Goal: Task Accomplishment & Management: Use online tool/utility

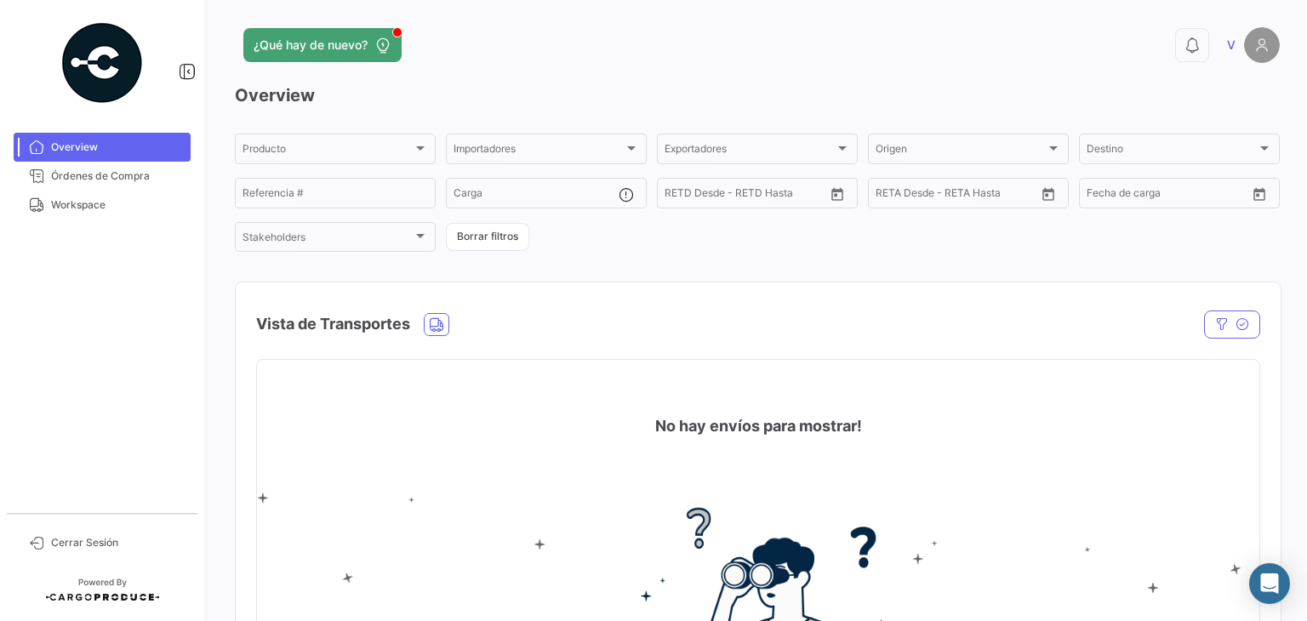
click at [864, 320] on div "Vista de Transportes" at bounding box center [607, 324] width 703 height 43
click at [1267, 574] on icon "Abrir Intercom Messenger" at bounding box center [1269, 583] width 20 height 22
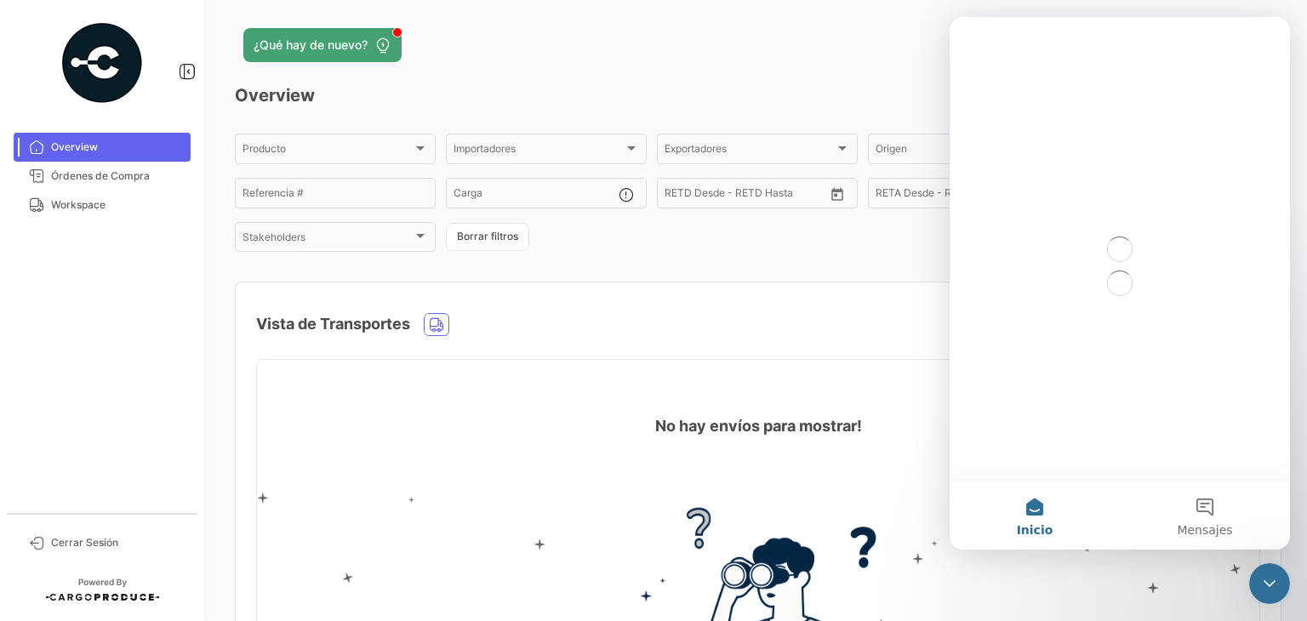
click at [828, 335] on div "Vista de Transportes" at bounding box center [607, 324] width 703 height 43
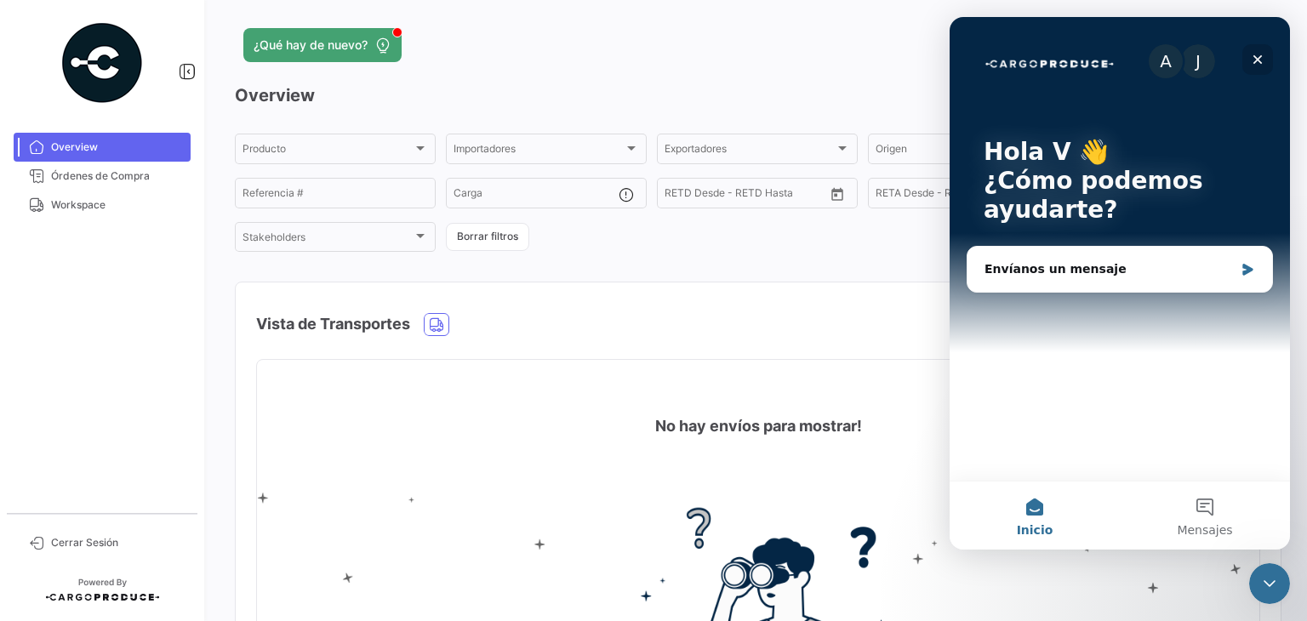
click at [1261, 59] on icon "Cerrar" at bounding box center [1257, 60] width 14 height 14
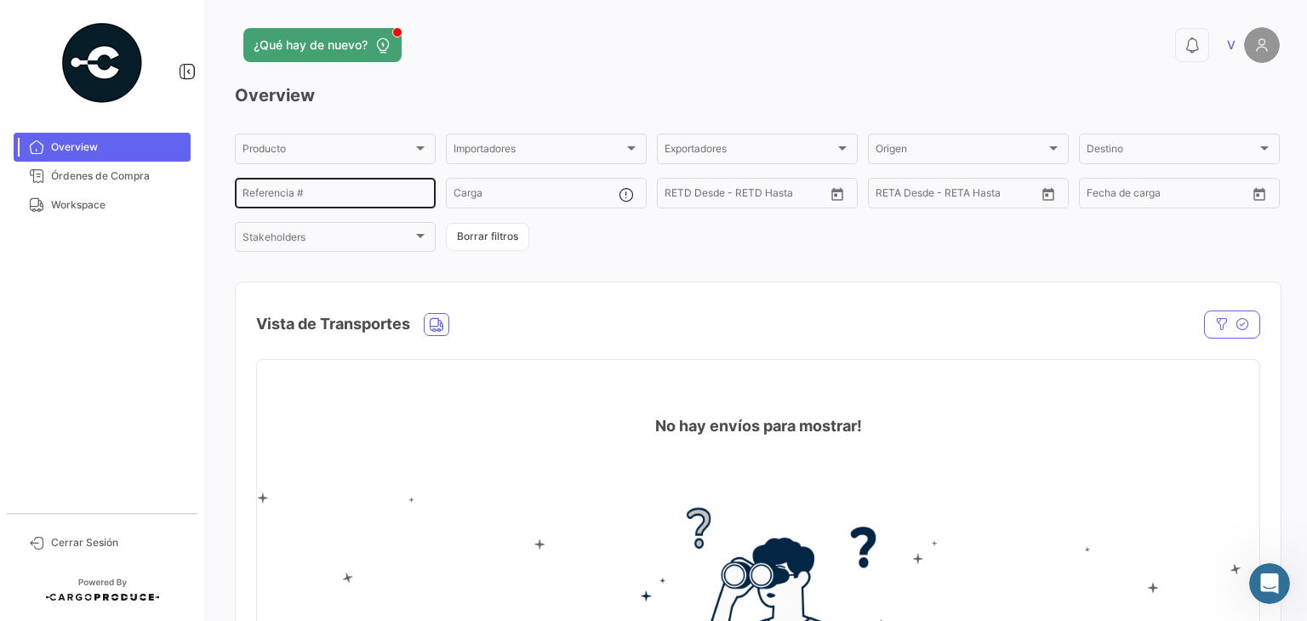
click at [402, 185] on div "Referencia #" at bounding box center [334, 191] width 185 height 33
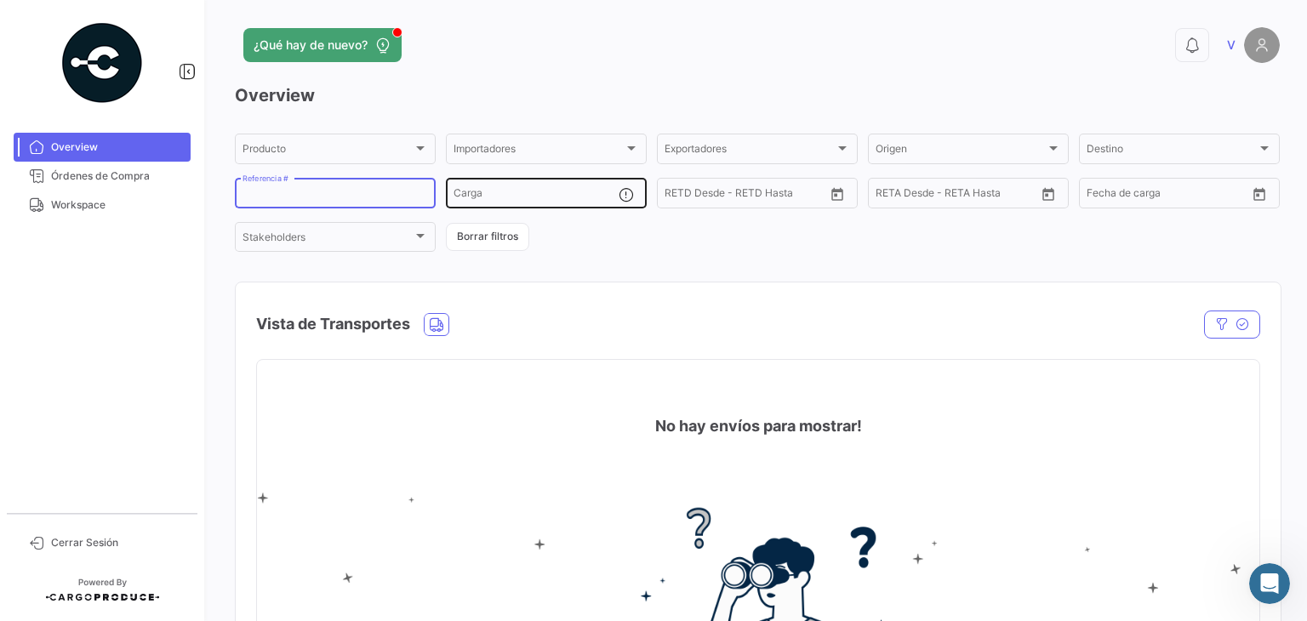
paste input "2526-T-0448"
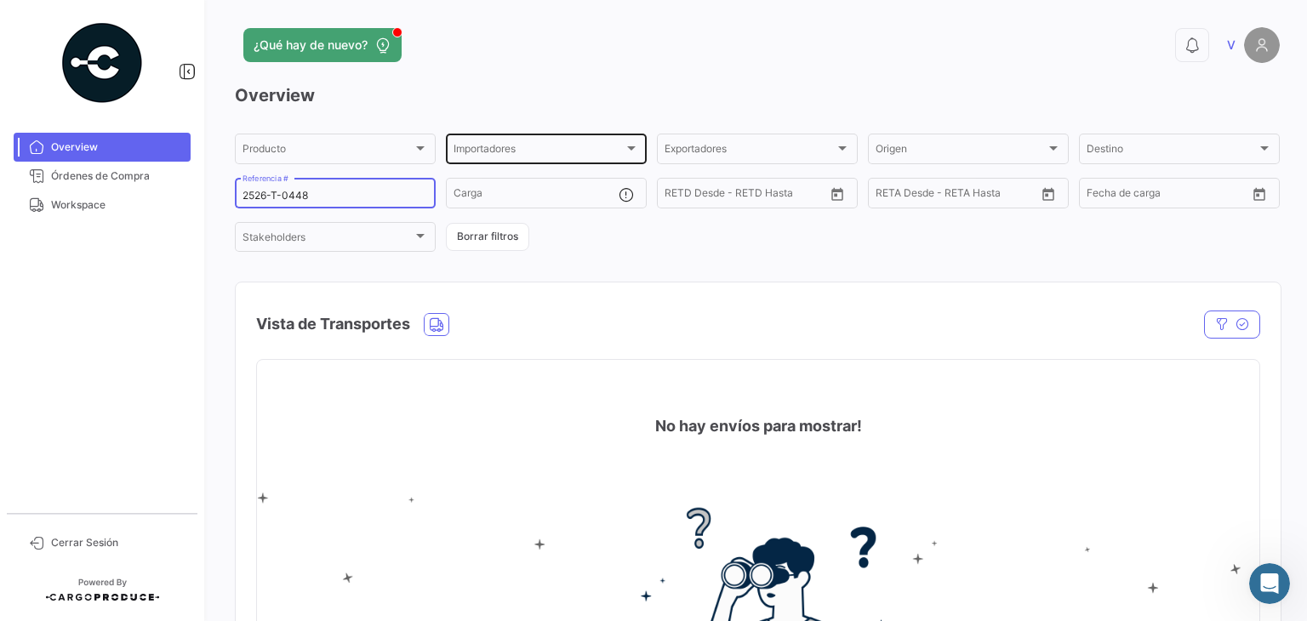
click at [618, 151] on div "Importadores" at bounding box center [538, 151] width 170 height 12
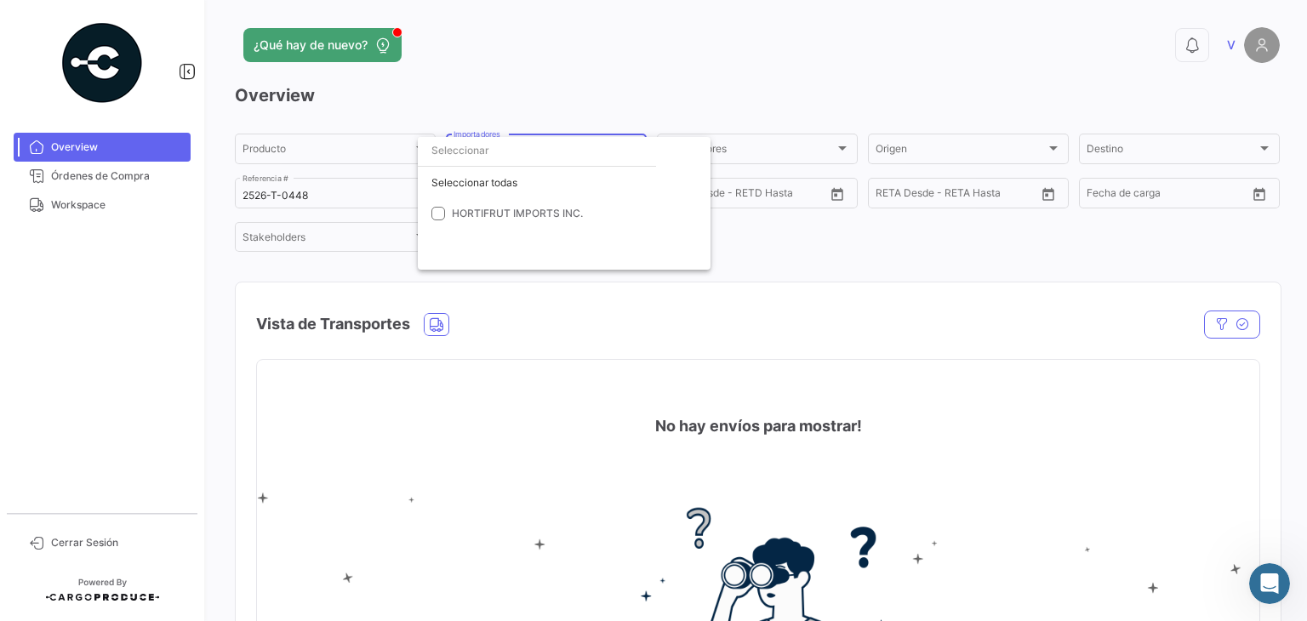
click at [479, 59] on div at bounding box center [653, 310] width 1307 height 621
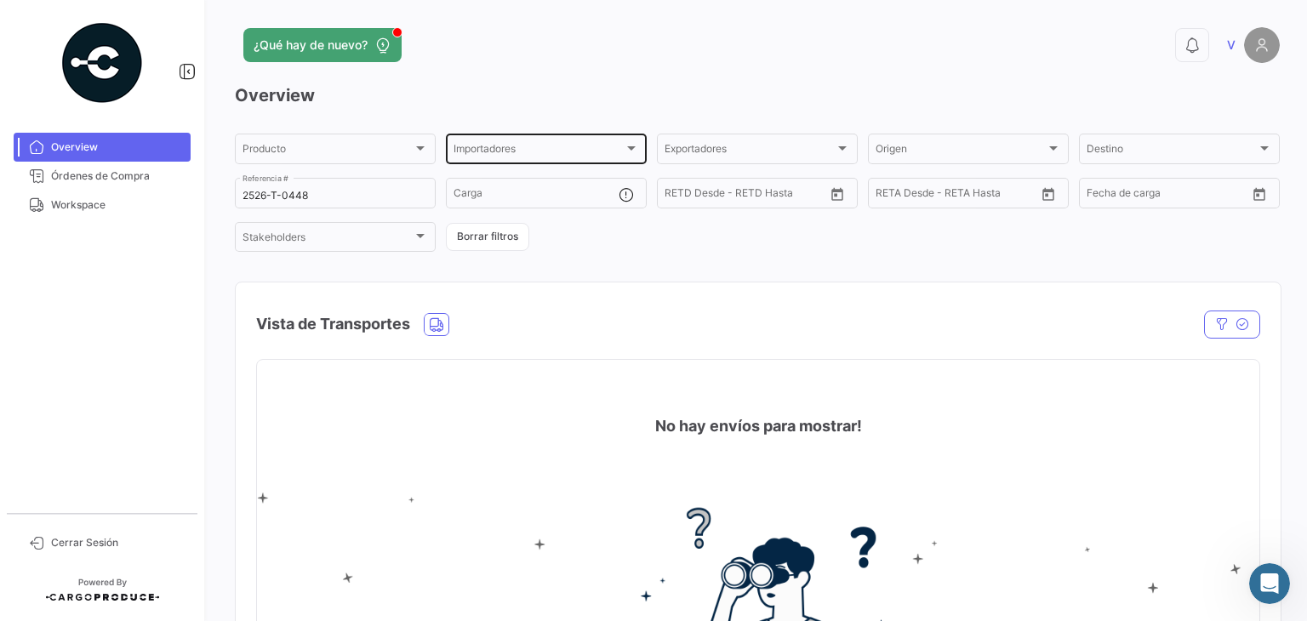
click at [624, 145] on div at bounding box center [631, 148] width 15 height 14
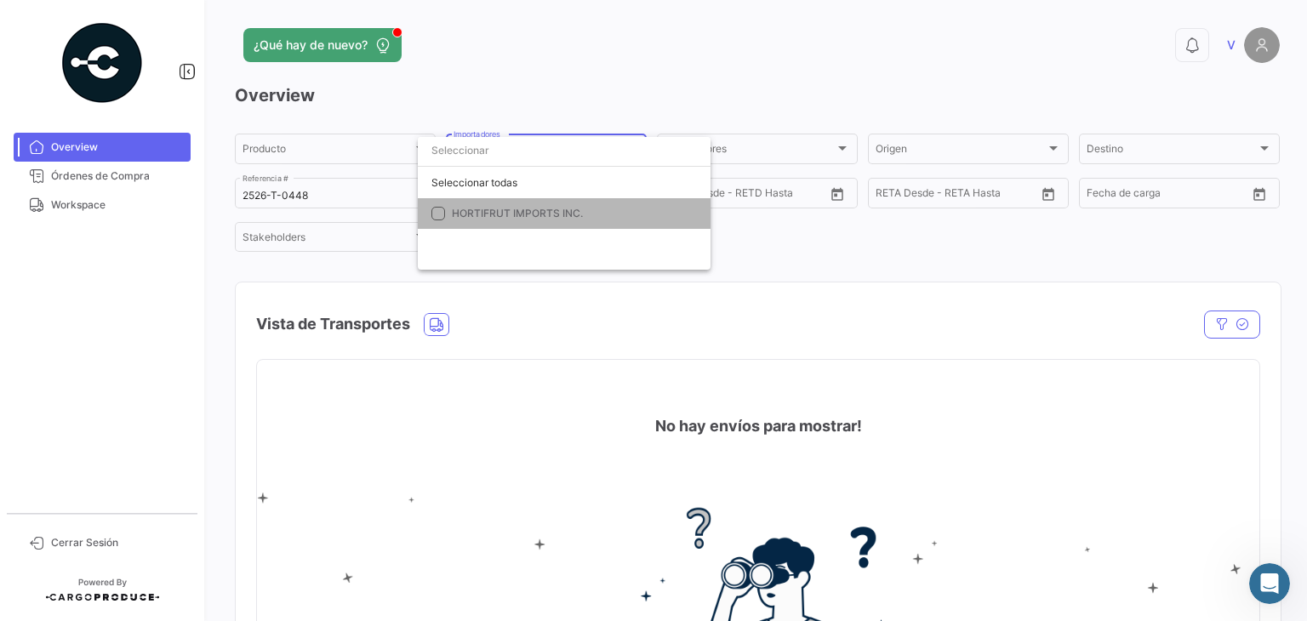
click at [597, 212] on span "HORTIFRUT IMPORTS INC." at bounding box center [571, 213] width 238 height 15
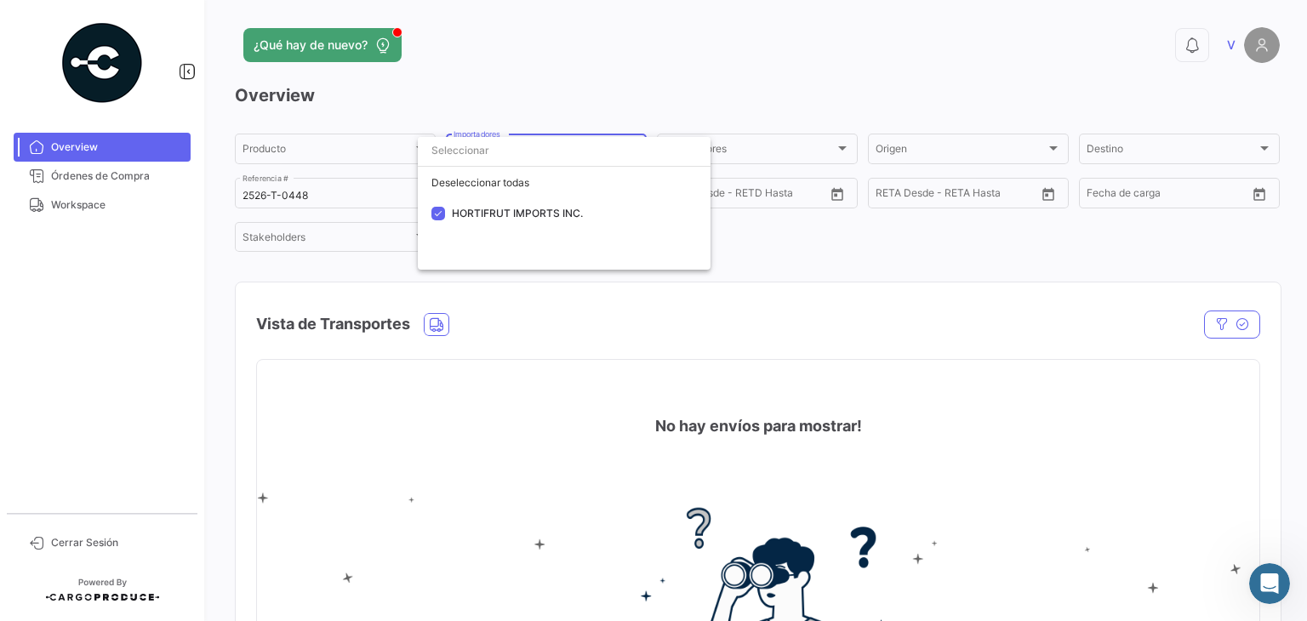
click at [473, 310] on div at bounding box center [653, 310] width 1307 height 621
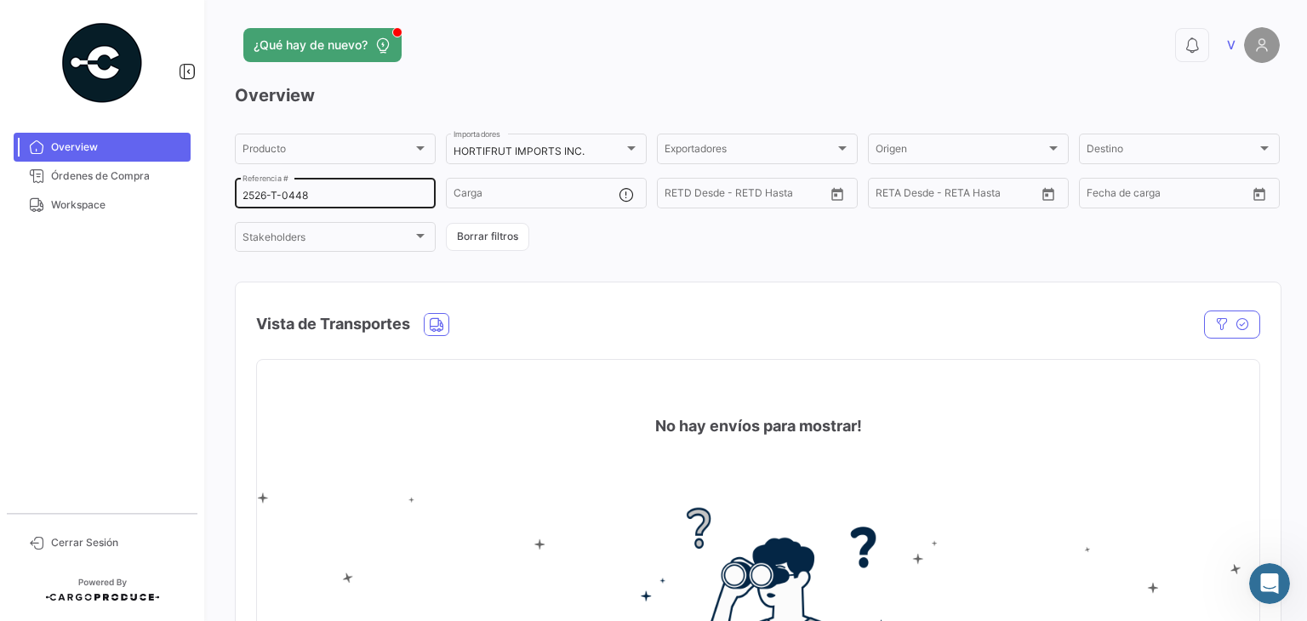
click at [352, 208] on div "2526-T-0448 Referencia #" at bounding box center [334, 191] width 185 height 33
type input "2"
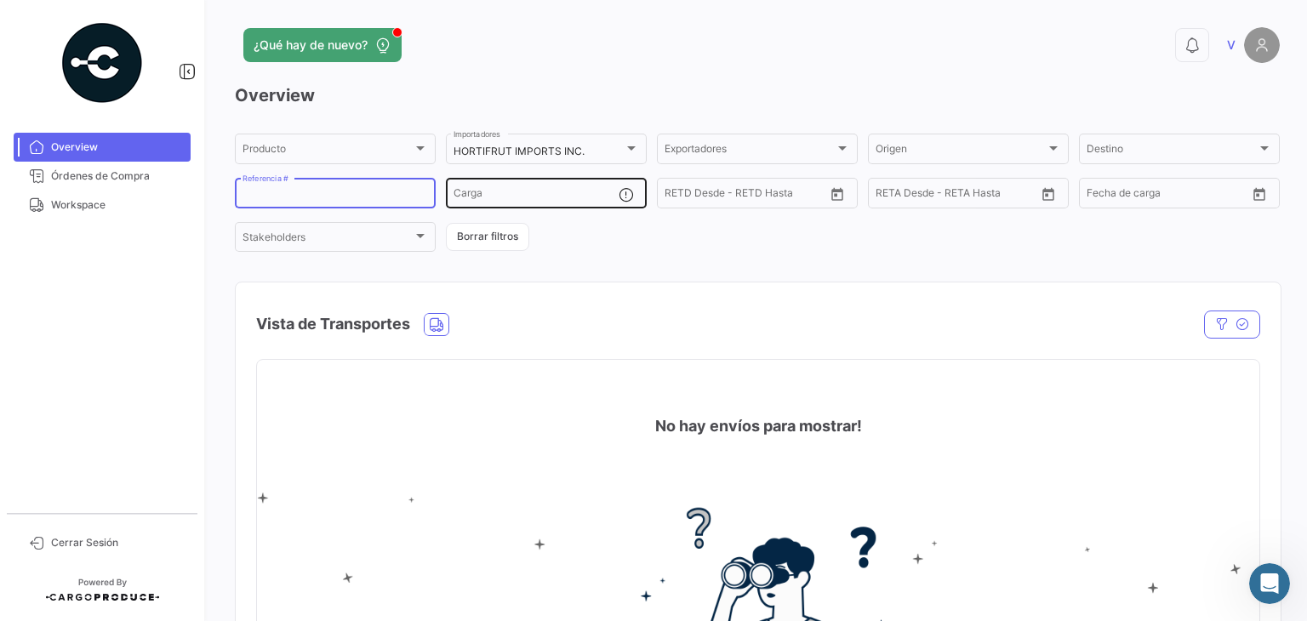
click at [521, 192] on input "Carga" at bounding box center [535, 196] width 165 height 12
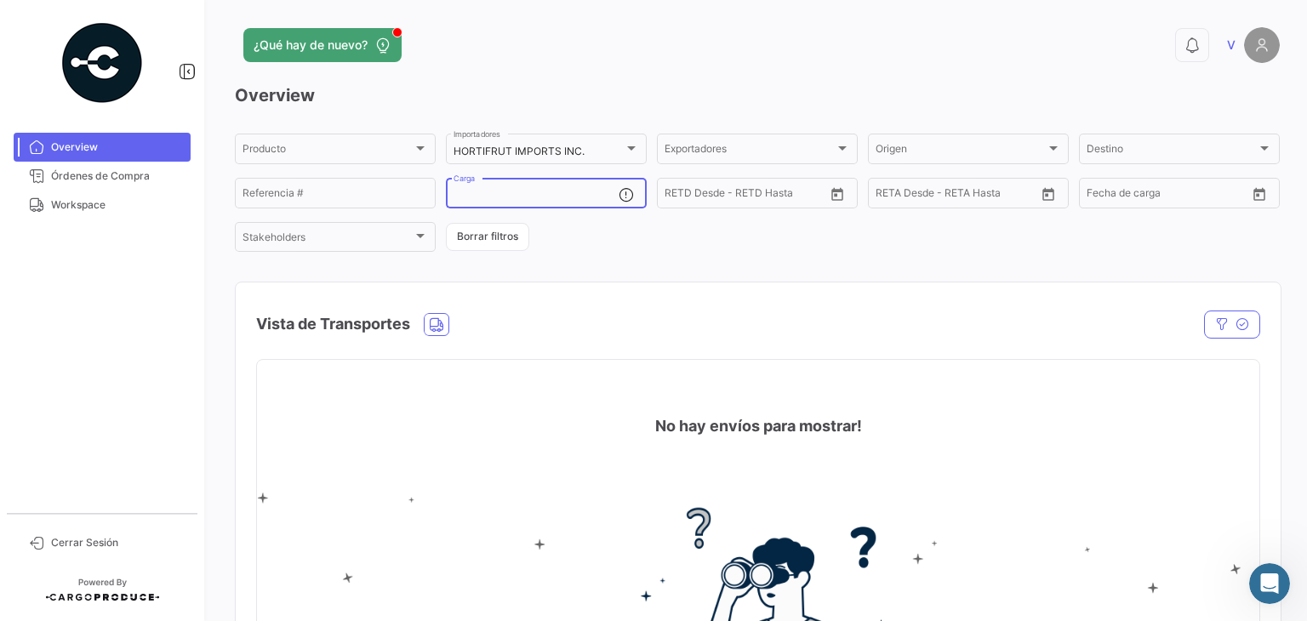
paste input "2526-T-0448"
click at [498, 237] on button "Borrar filtros" at bounding box center [487, 237] width 83 height 28
click at [572, 201] on input "2526-T-0448" at bounding box center [535, 196] width 165 height 12
type input "2"
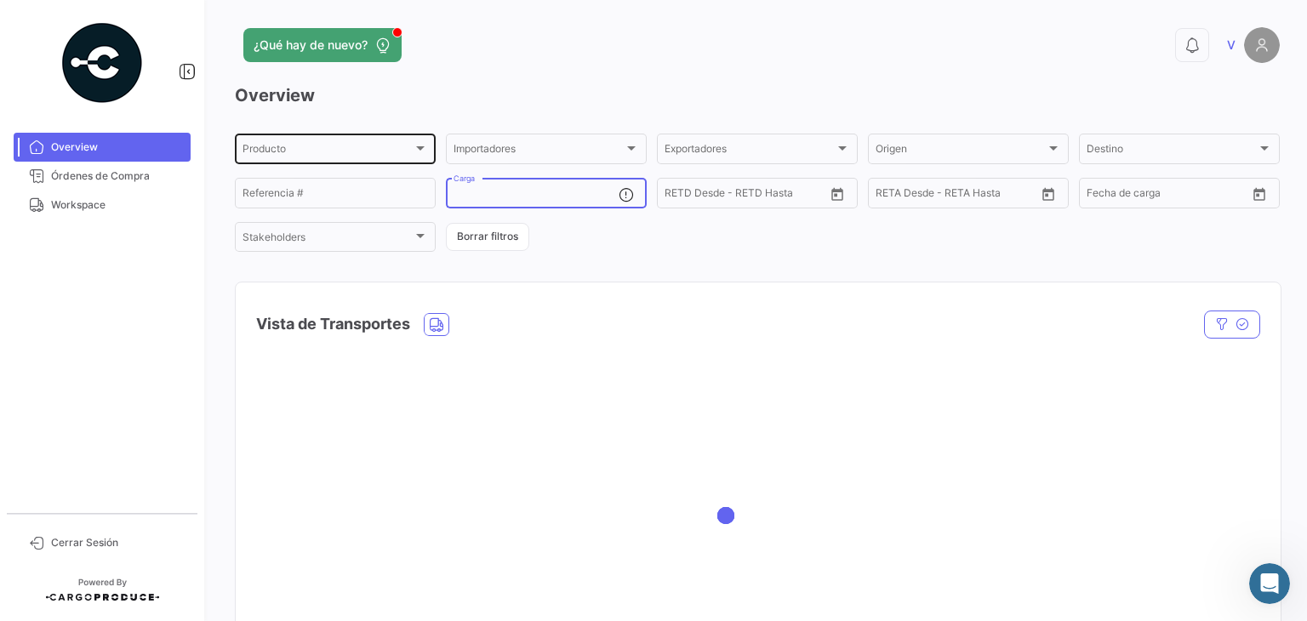
click at [416, 149] on div at bounding box center [420, 148] width 9 height 4
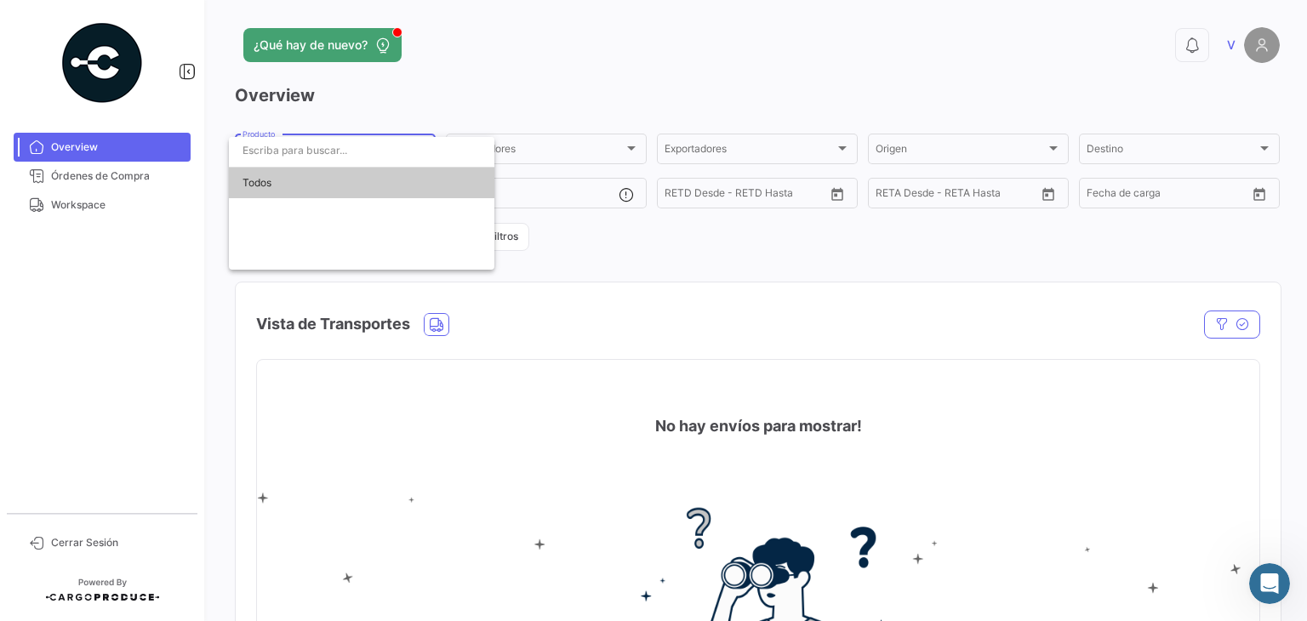
click at [415, 147] on input "dropdown search" at bounding box center [361, 150] width 265 height 31
click at [559, 144] on div at bounding box center [653, 310] width 1307 height 621
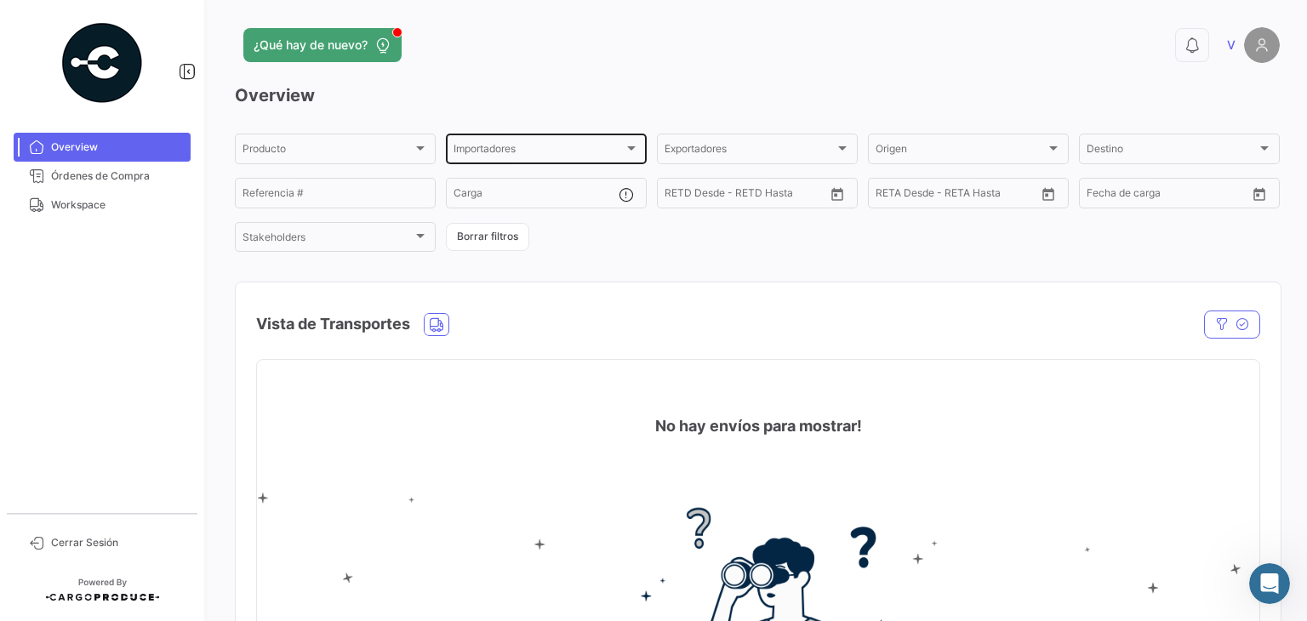
click at [640, 150] on div "Importadores Importadores" at bounding box center [546, 147] width 201 height 33
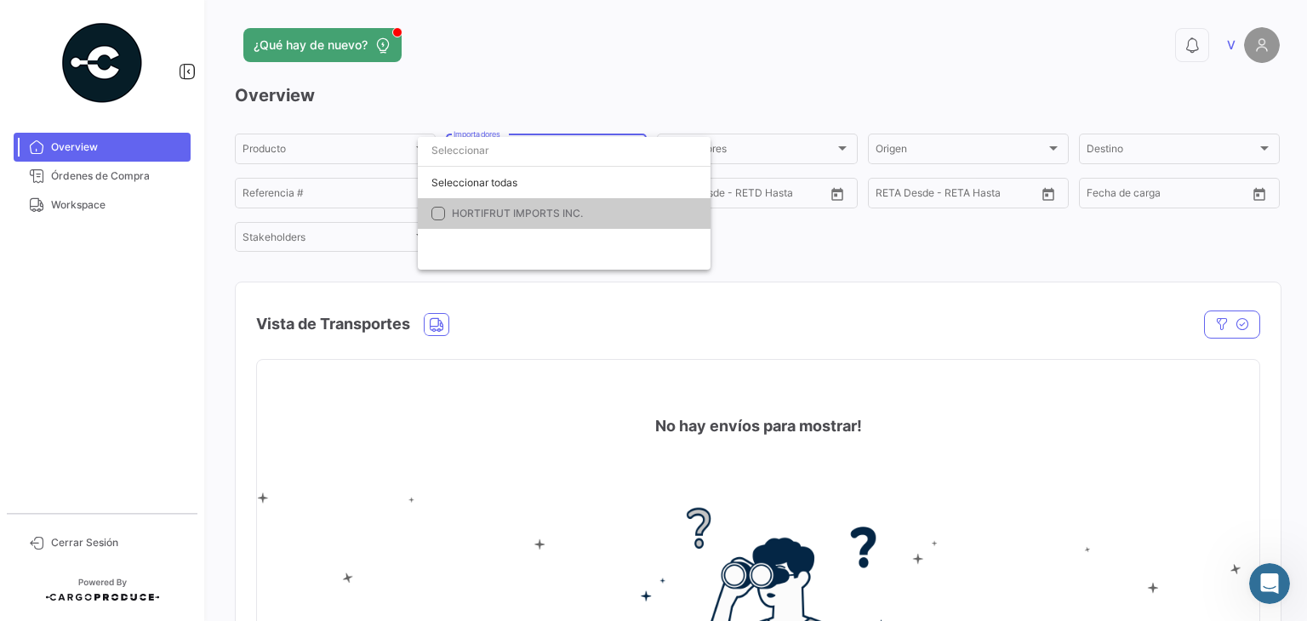
click at [718, 62] on div at bounding box center [653, 310] width 1307 height 621
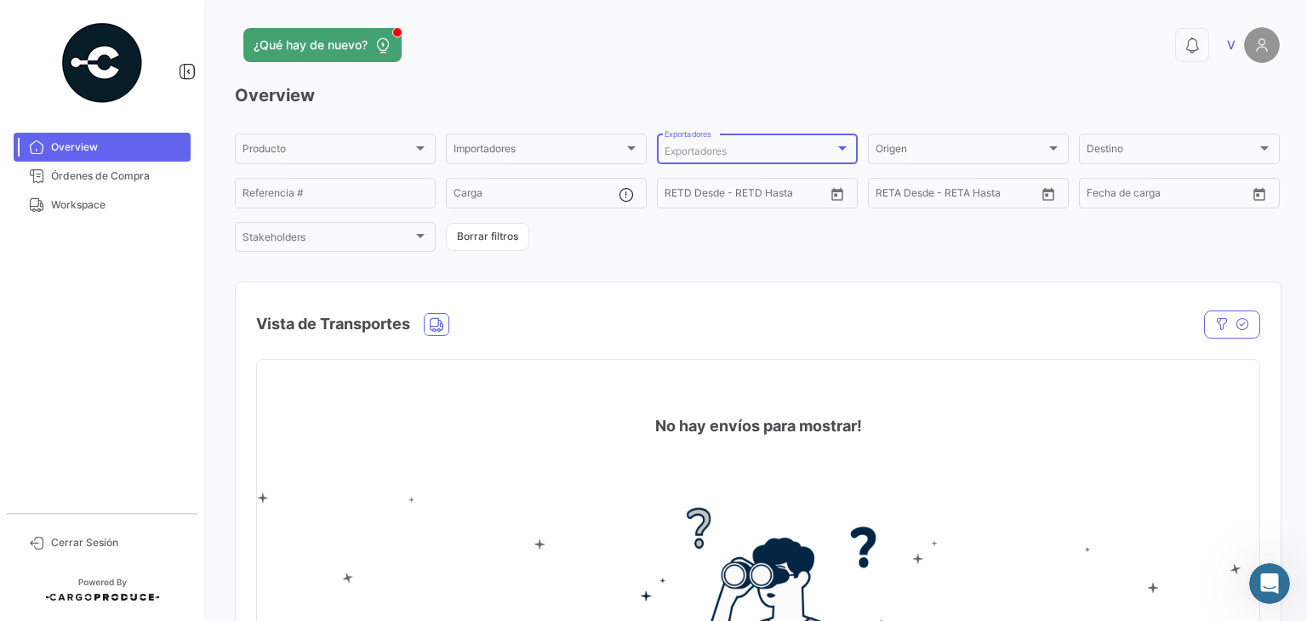
click at [834, 141] on div at bounding box center [841, 148] width 15 height 14
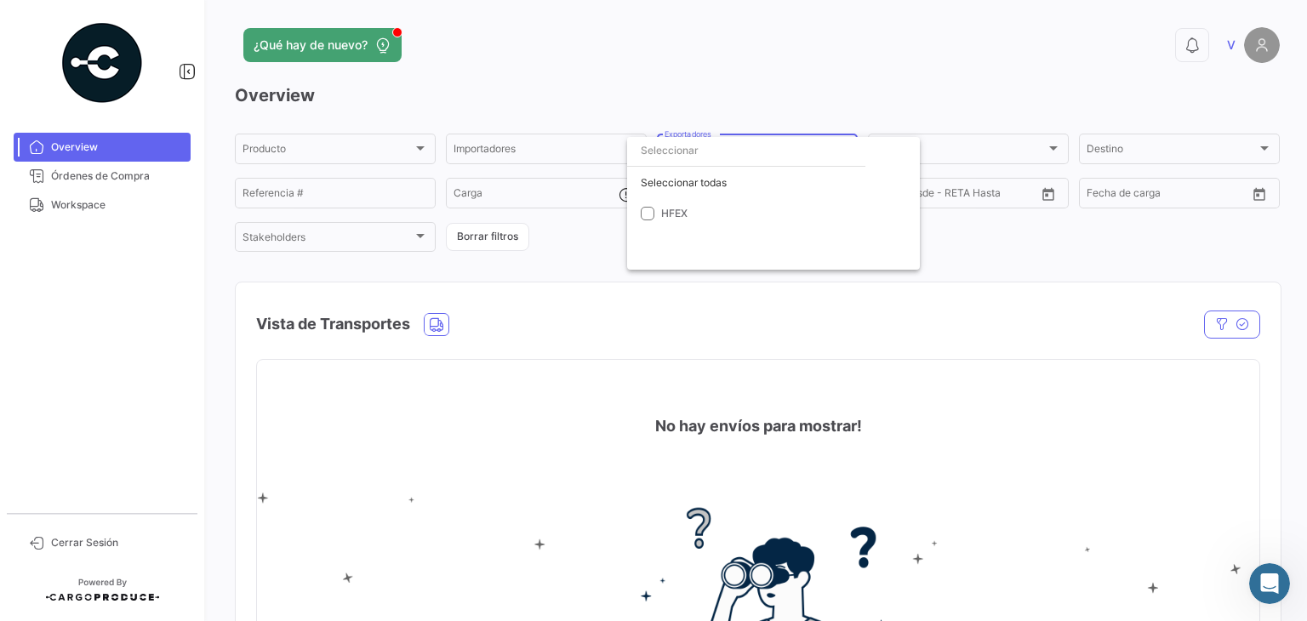
click at [878, 86] on div at bounding box center [653, 310] width 1307 height 621
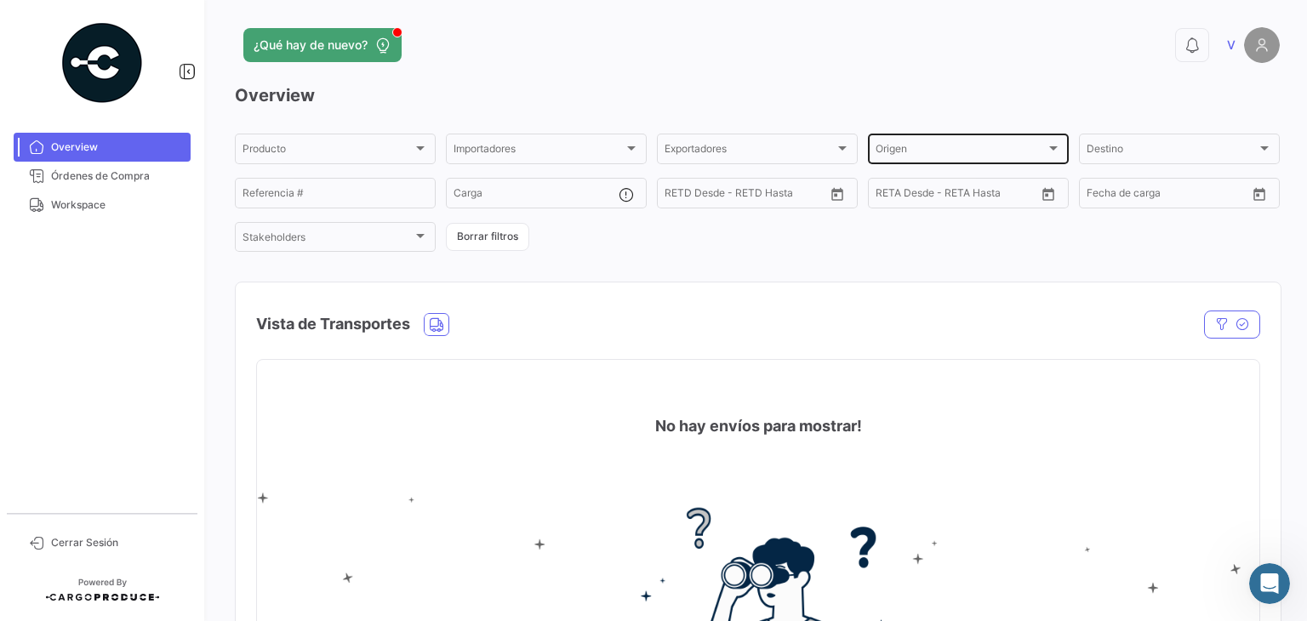
click at [1051, 144] on div at bounding box center [1052, 148] width 15 height 14
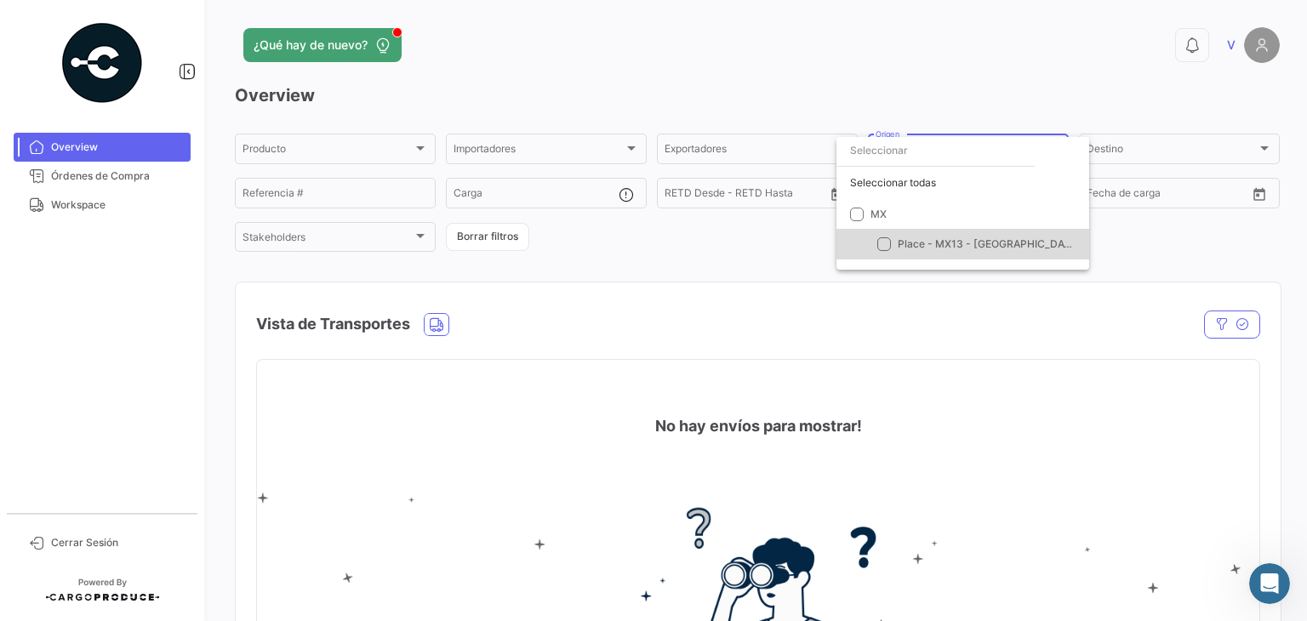
click at [999, 244] on span "Place - MX13 - [GEOGRAPHIC_DATA]" at bounding box center [988, 243] width 183 height 13
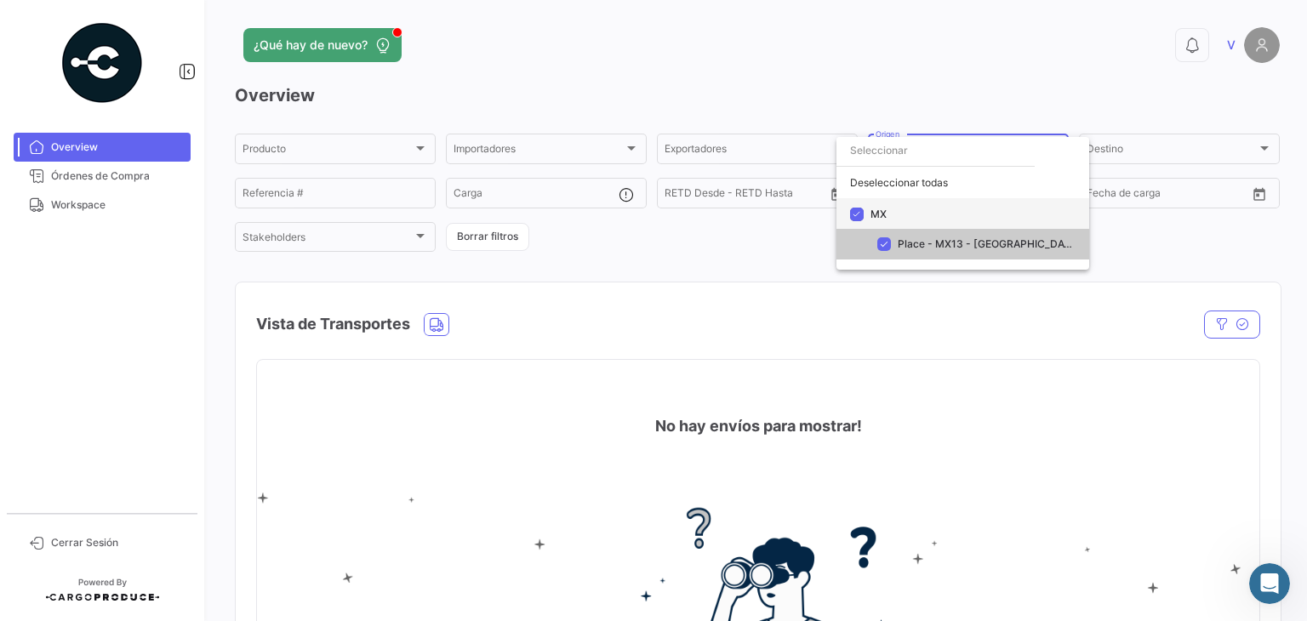
click at [861, 219] on span at bounding box center [857, 214] width 14 height 14
click at [857, 220] on input "MX" at bounding box center [856, 220] width 1 height 1
checkbox input "false"
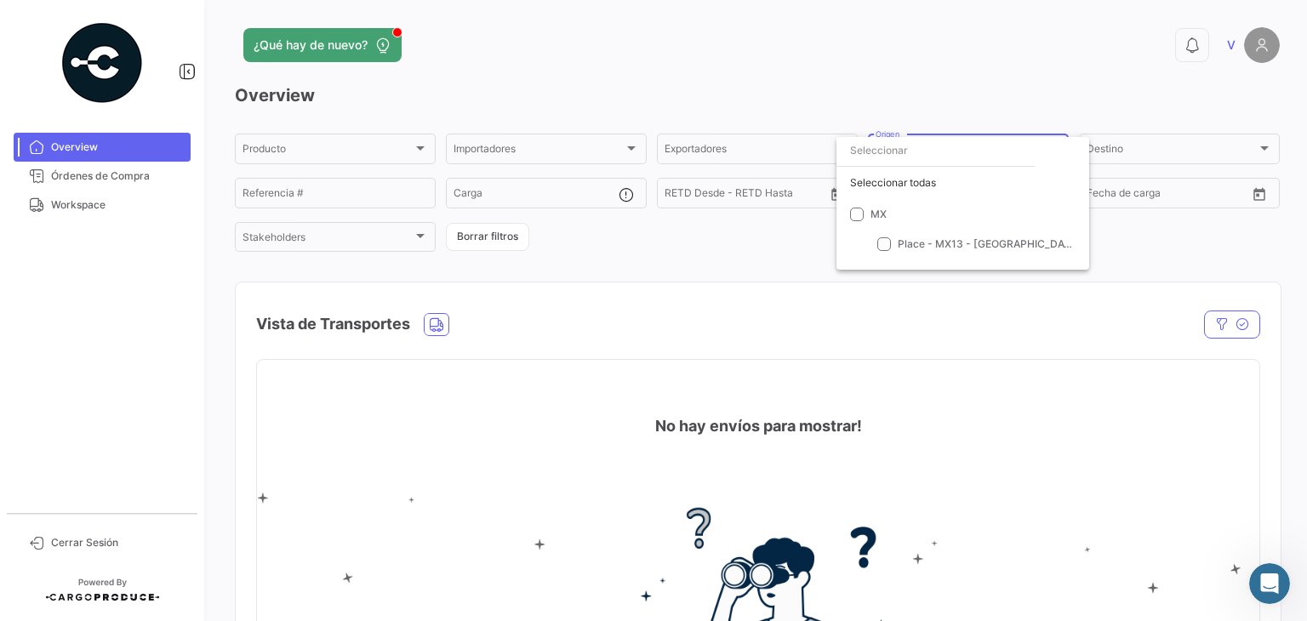
click at [76, 184] on div at bounding box center [653, 310] width 1307 height 621
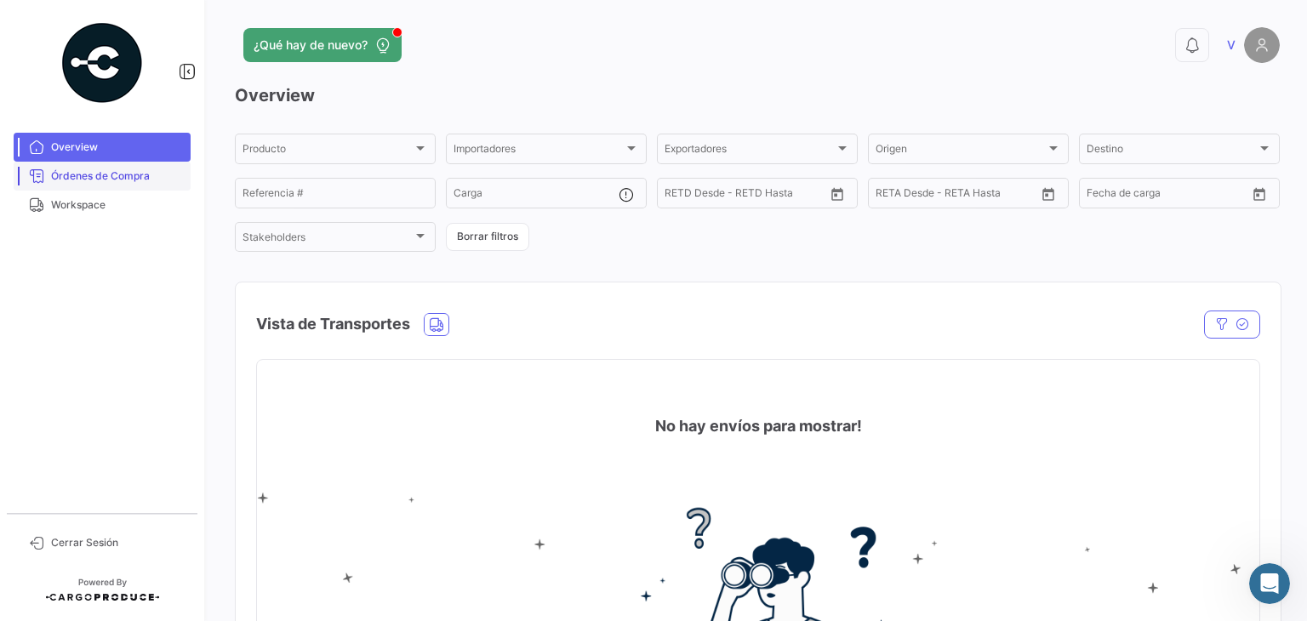
click at [76, 179] on span "Órdenes de Compra" at bounding box center [117, 175] width 133 height 15
click at [84, 202] on span "Workspace" at bounding box center [117, 204] width 133 height 15
click at [89, 172] on span "Órdenes de Compra" at bounding box center [117, 175] width 133 height 15
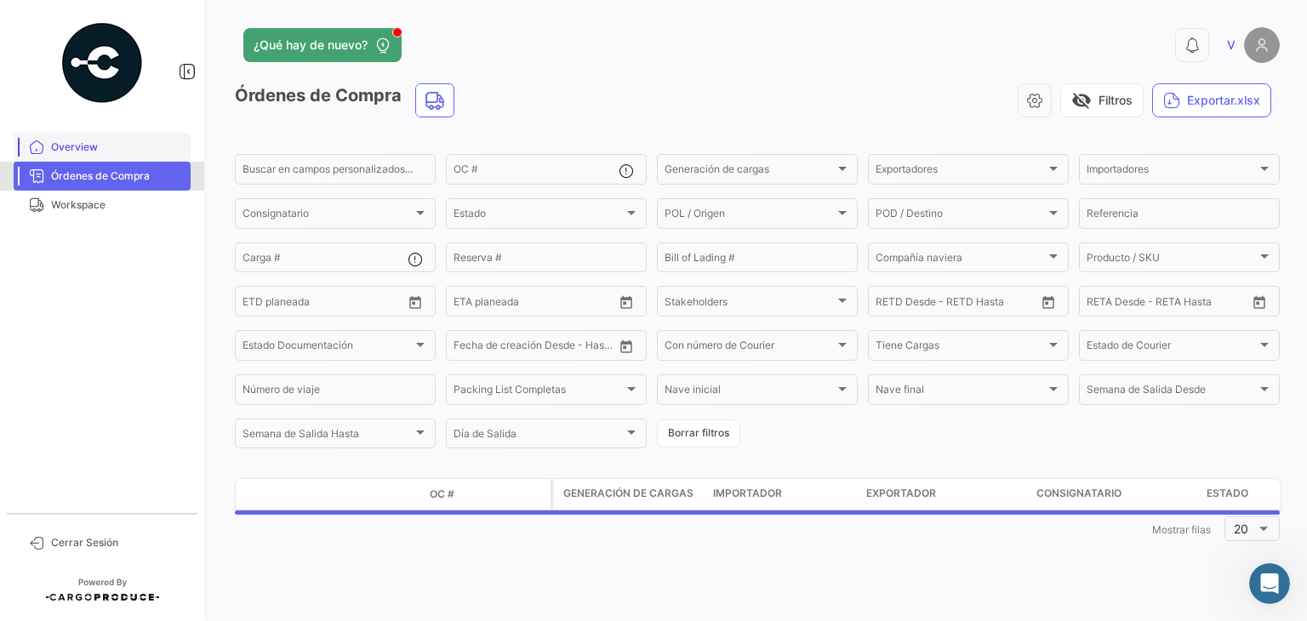
click at [85, 146] on span "Overview" at bounding box center [117, 147] width 133 height 15
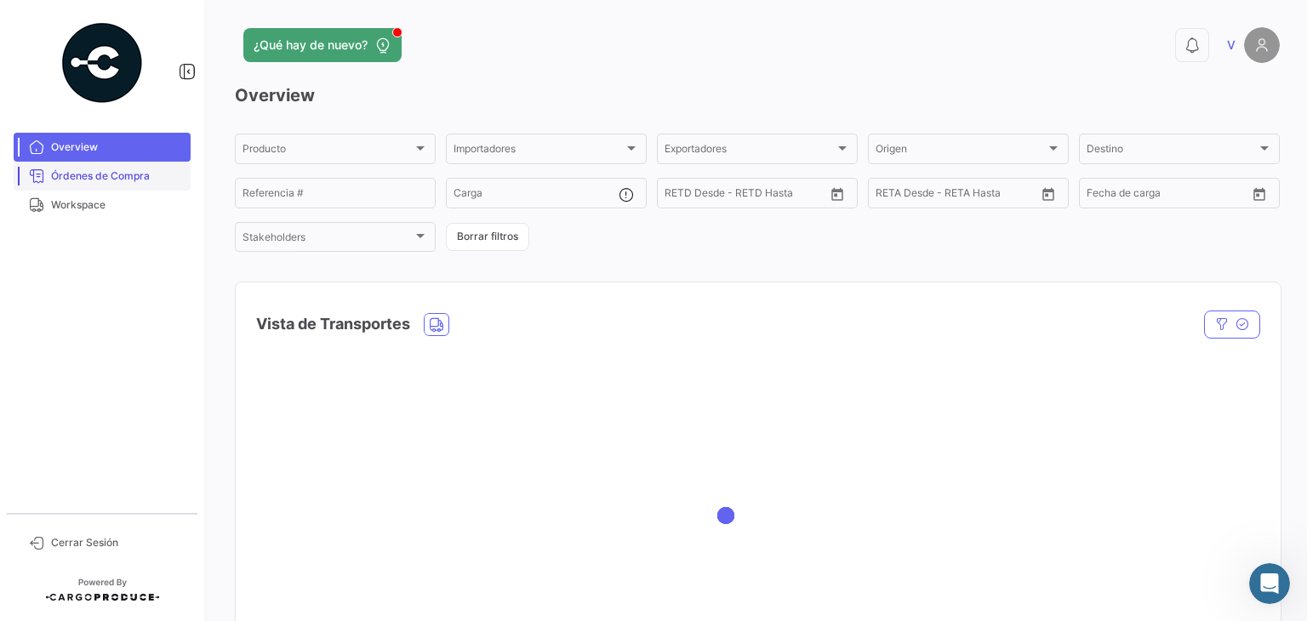
click at [98, 165] on link "Órdenes de Compra" at bounding box center [102, 176] width 177 height 29
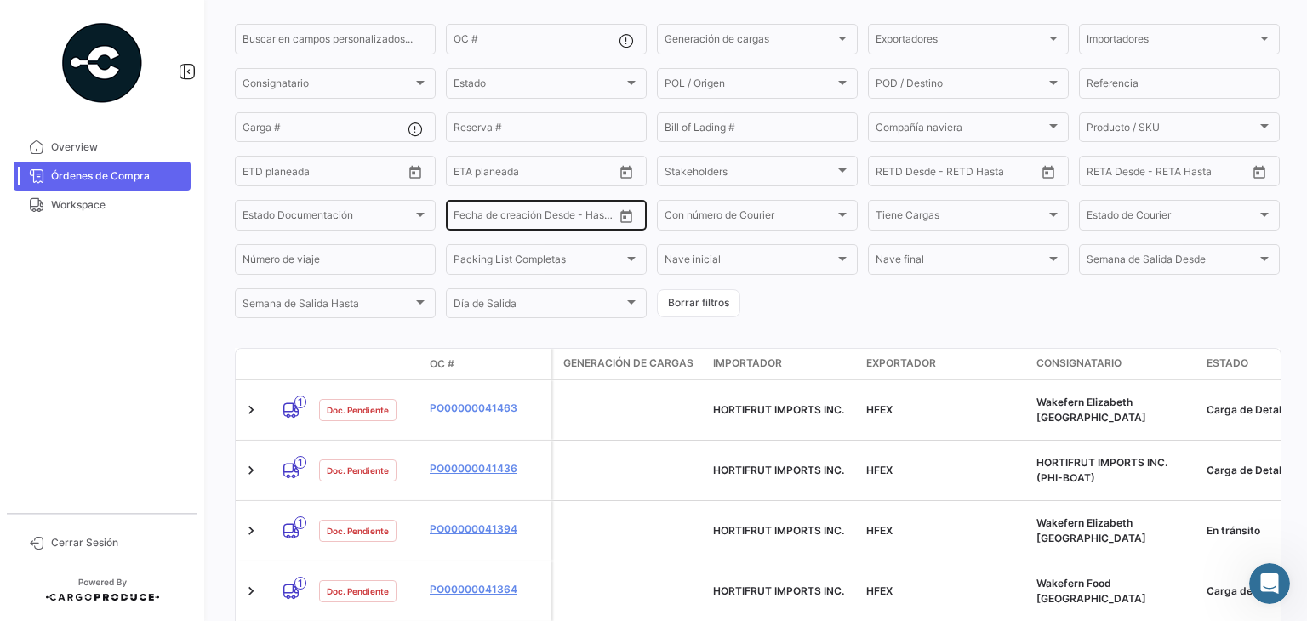
scroll to position [425, 0]
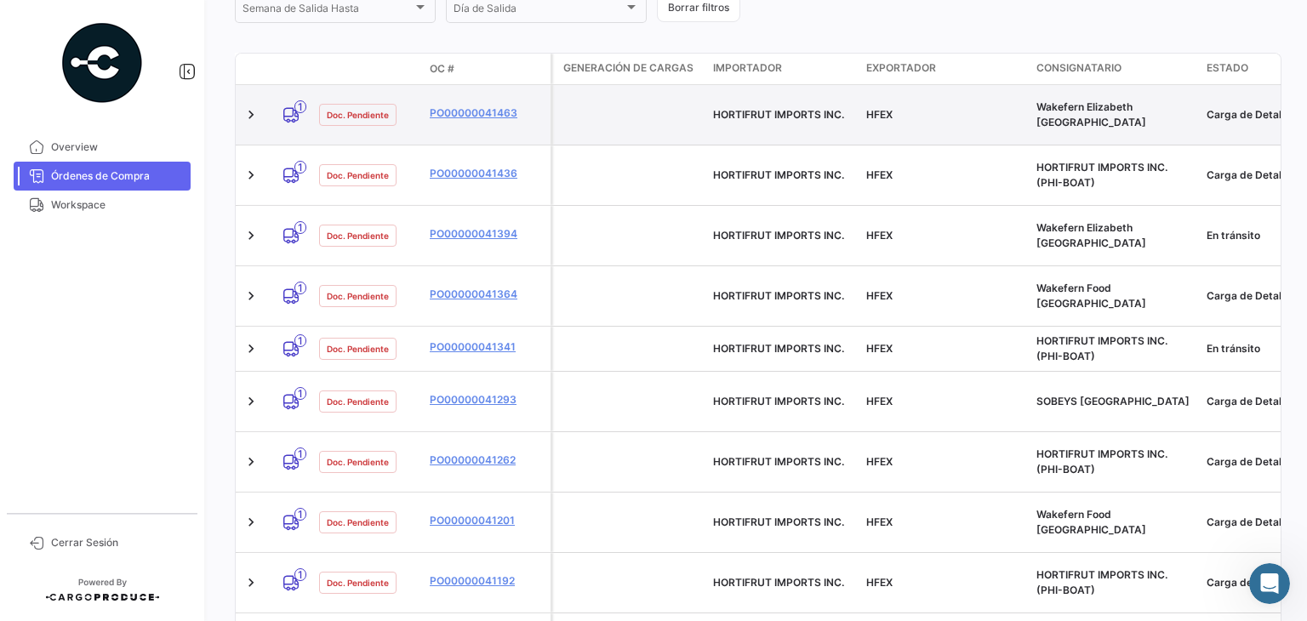
click at [1005, 107] on div "HFEX" at bounding box center [944, 114] width 157 height 15
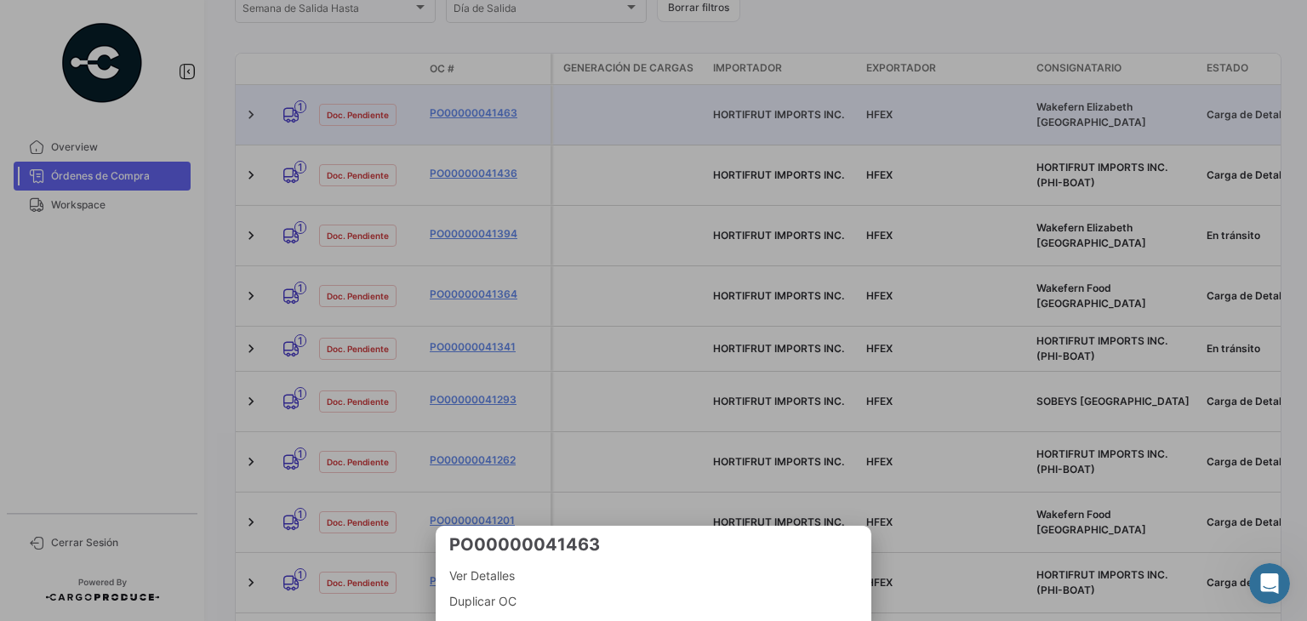
click at [986, 191] on div at bounding box center [653, 310] width 1307 height 621
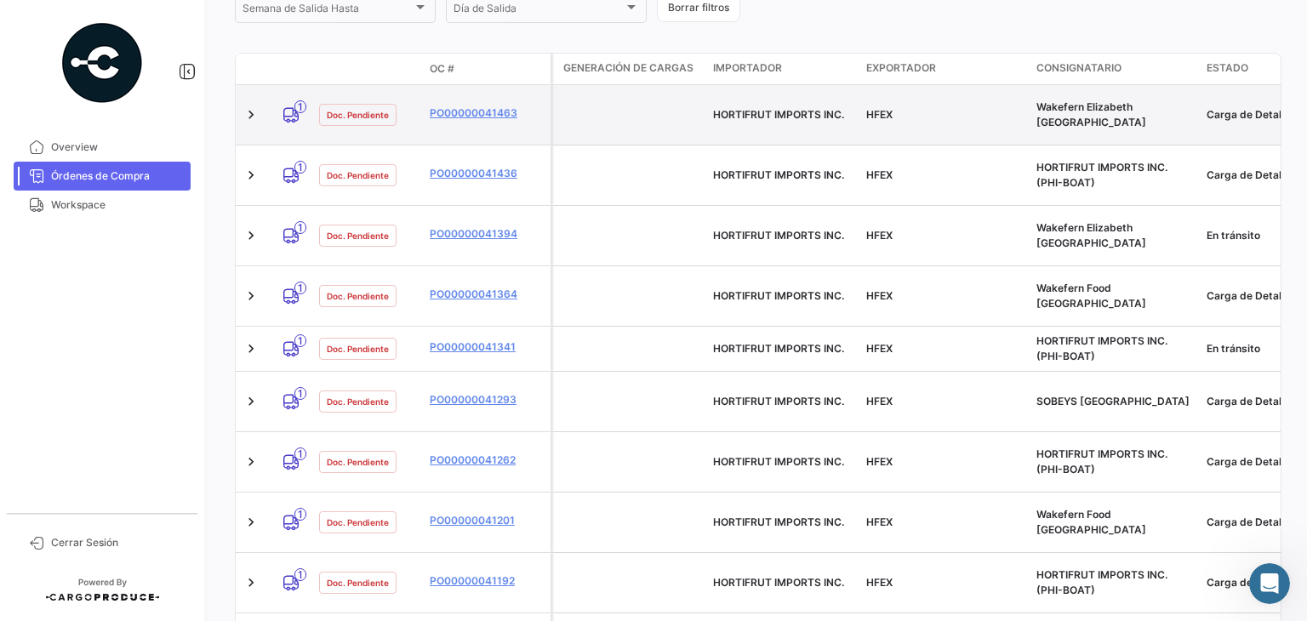
click at [1085, 100] on datatable-body-cell "Wakefern Elizabeth [GEOGRAPHIC_DATA]" at bounding box center [1114, 115] width 170 height 60
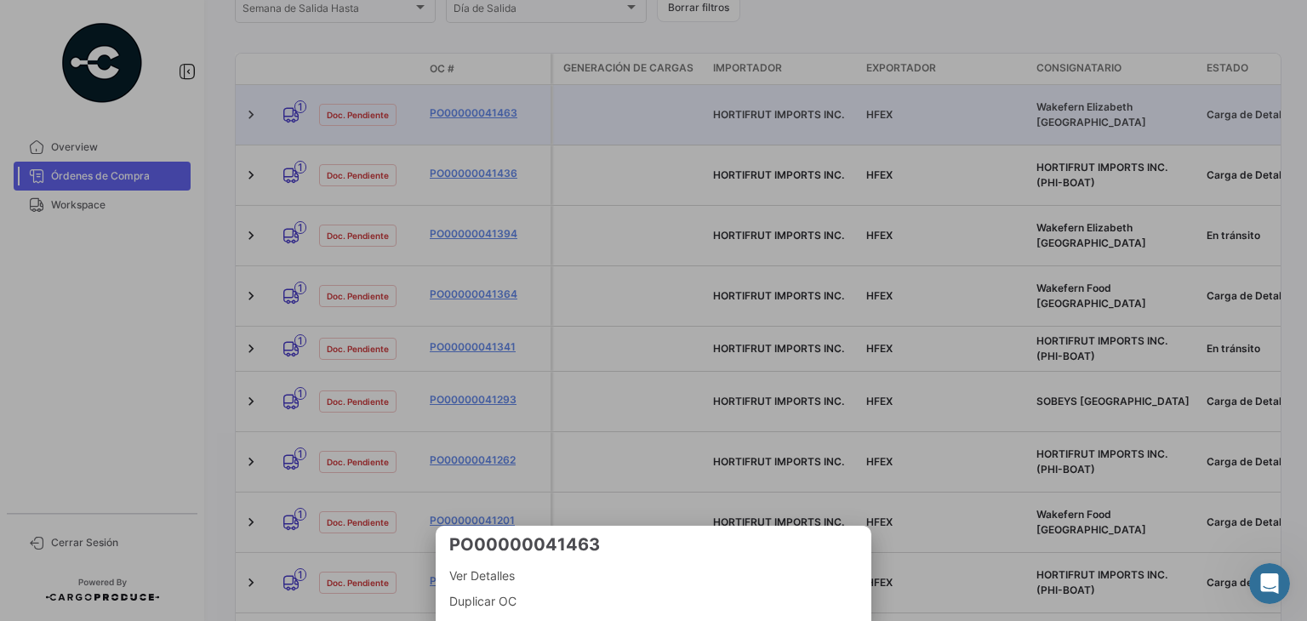
click at [746, 137] on div at bounding box center [653, 310] width 1307 height 621
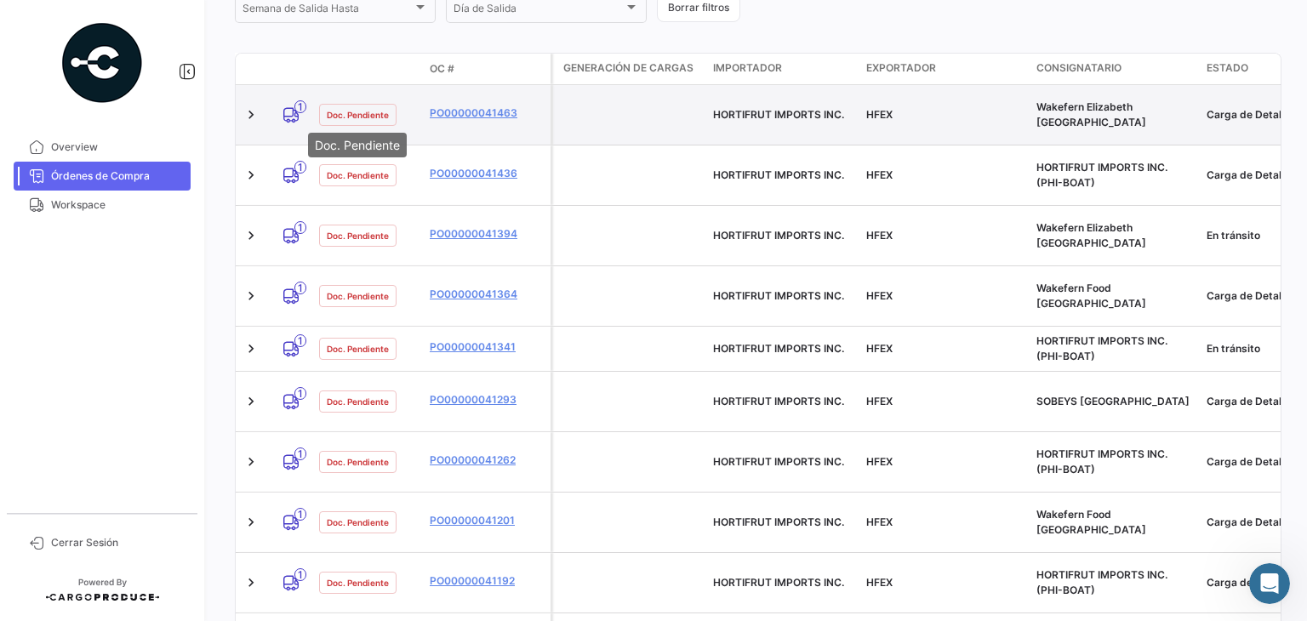
click at [381, 113] on span "Doc. Pendiente" at bounding box center [358, 115] width 62 height 14
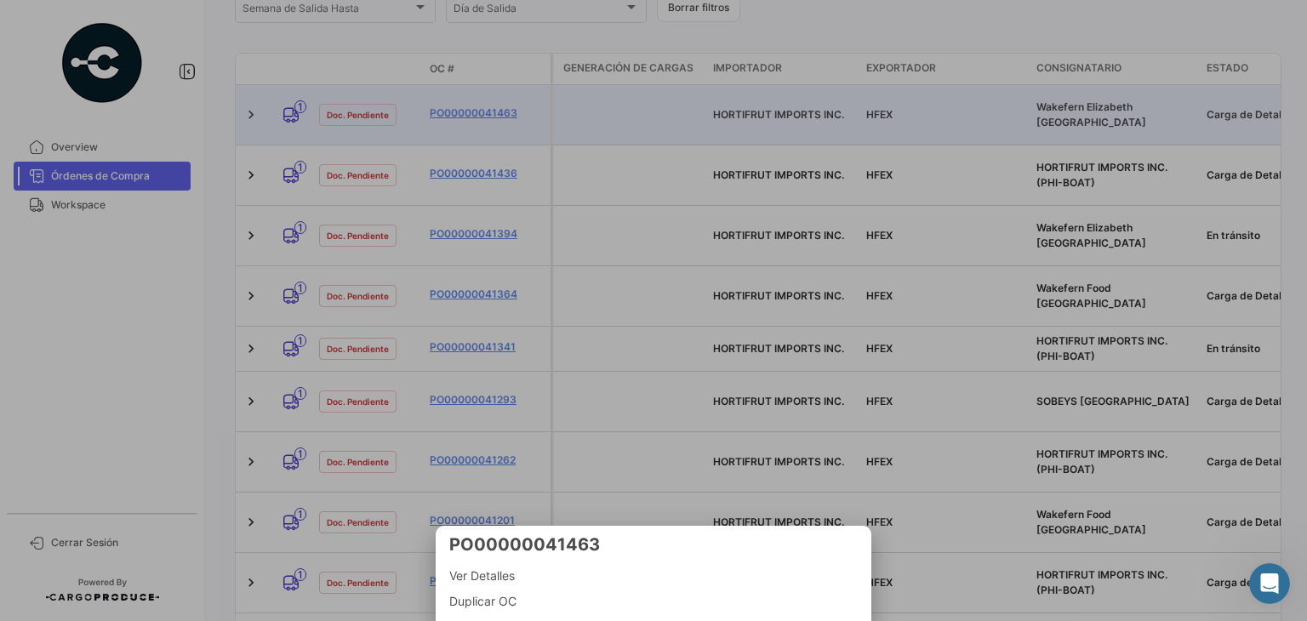
click at [625, 97] on div at bounding box center [653, 310] width 1307 height 621
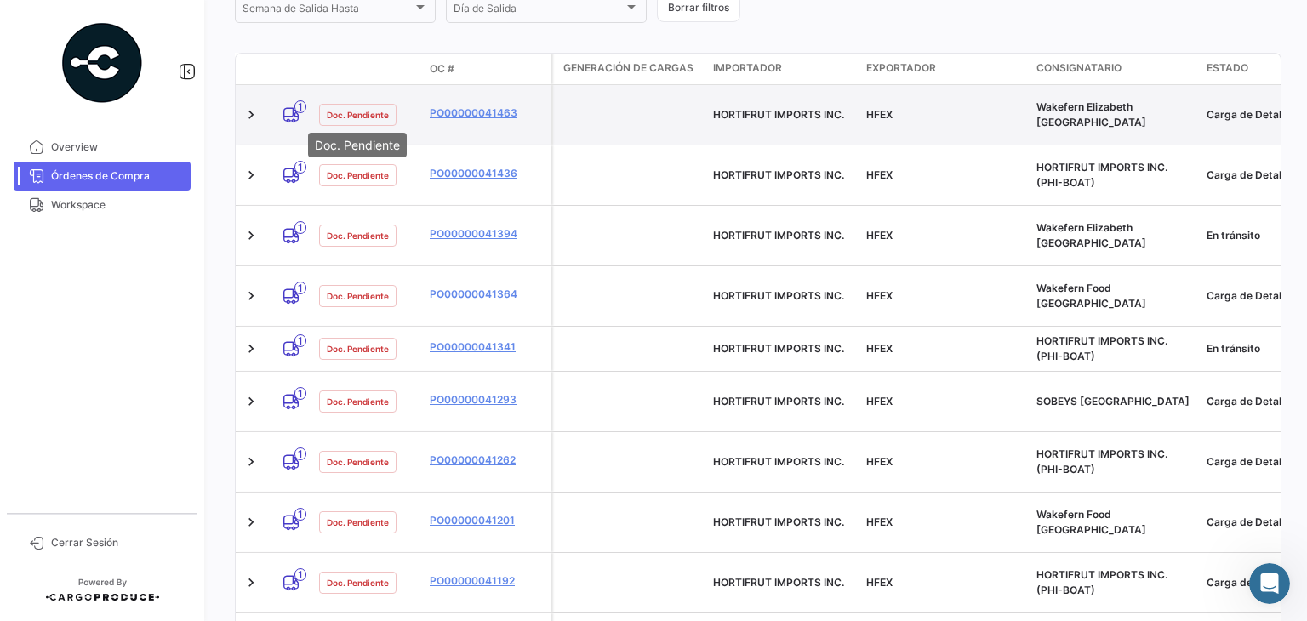
click at [371, 113] on span "Doc. Pendiente" at bounding box center [358, 115] width 62 height 14
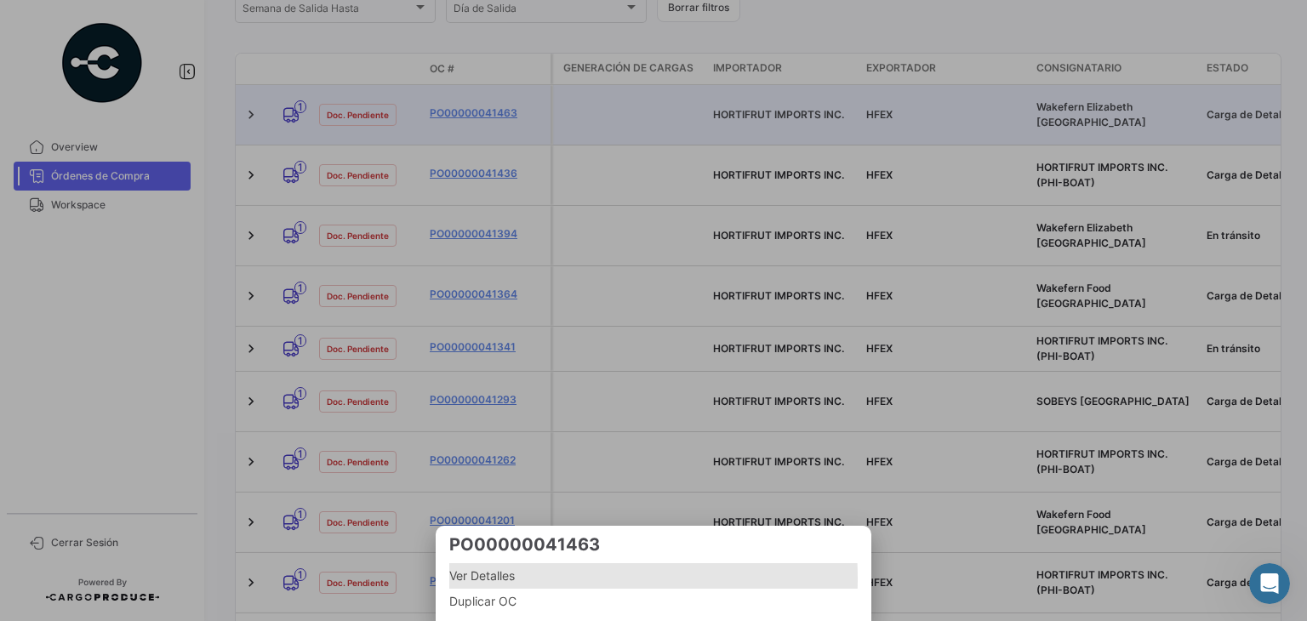
click at [514, 578] on span "Ver Detalles" at bounding box center [653, 576] width 408 height 20
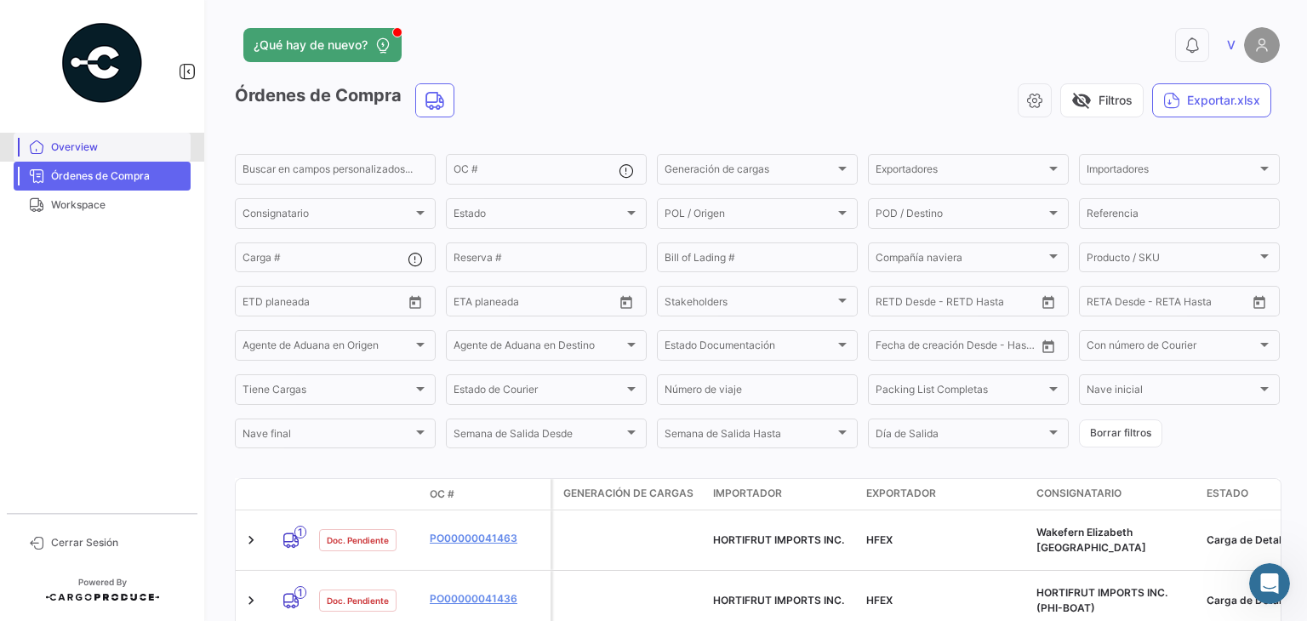
click at [99, 155] on link "Overview" at bounding box center [102, 147] width 177 height 29
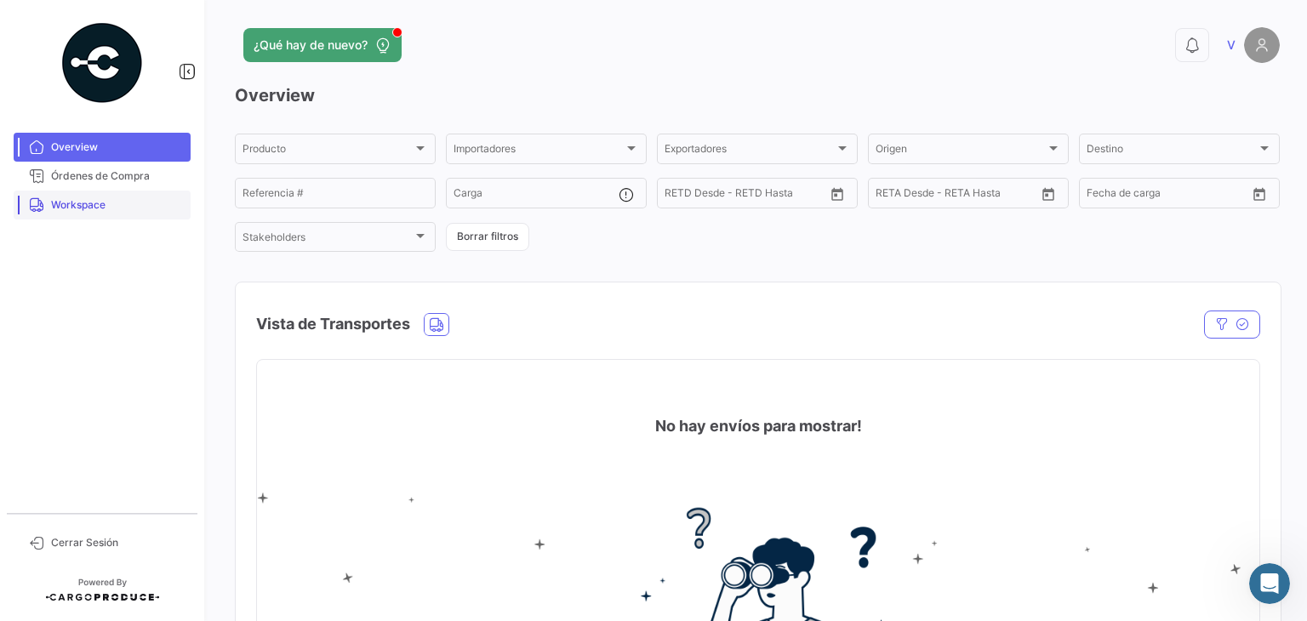
click at [71, 202] on span "Workspace" at bounding box center [117, 204] width 133 height 15
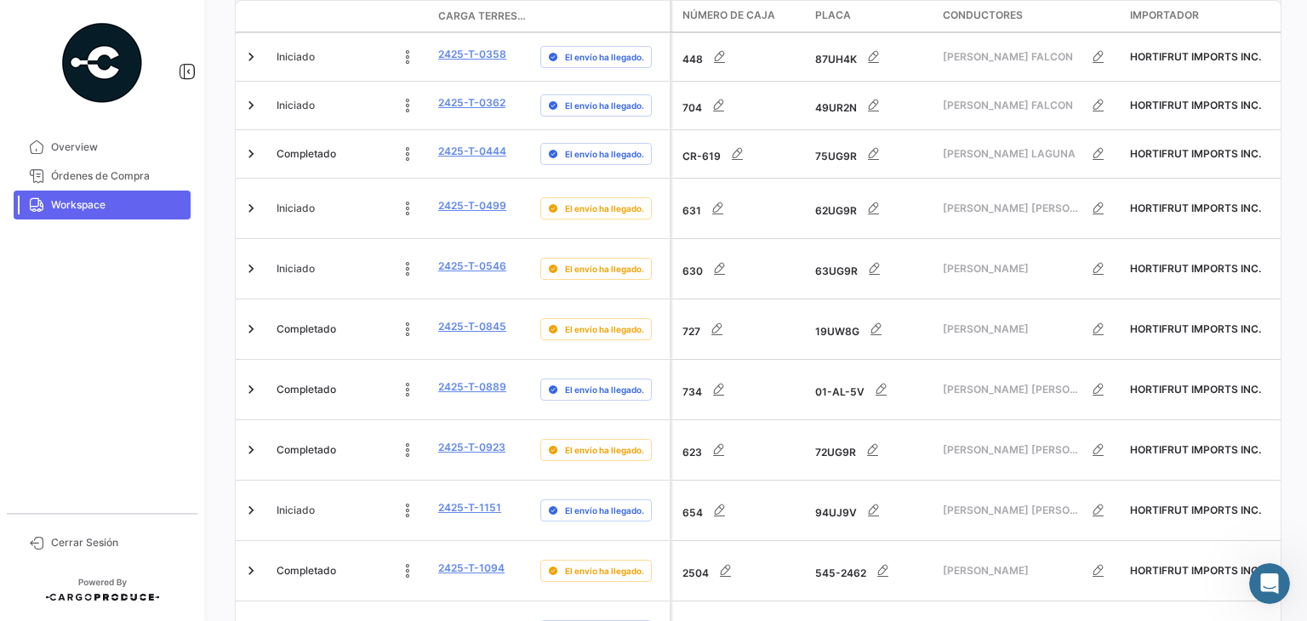
scroll to position [905, 0]
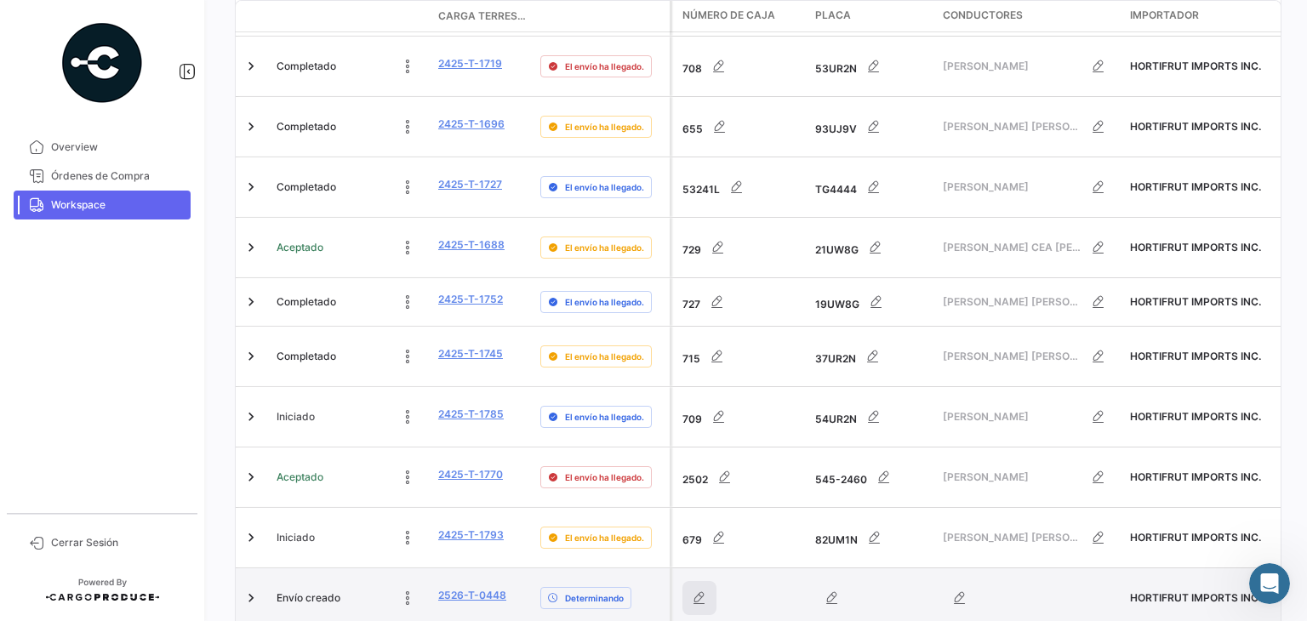
click at [704, 590] on icon "button" at bounding box center [699, 598] width 17 height 17
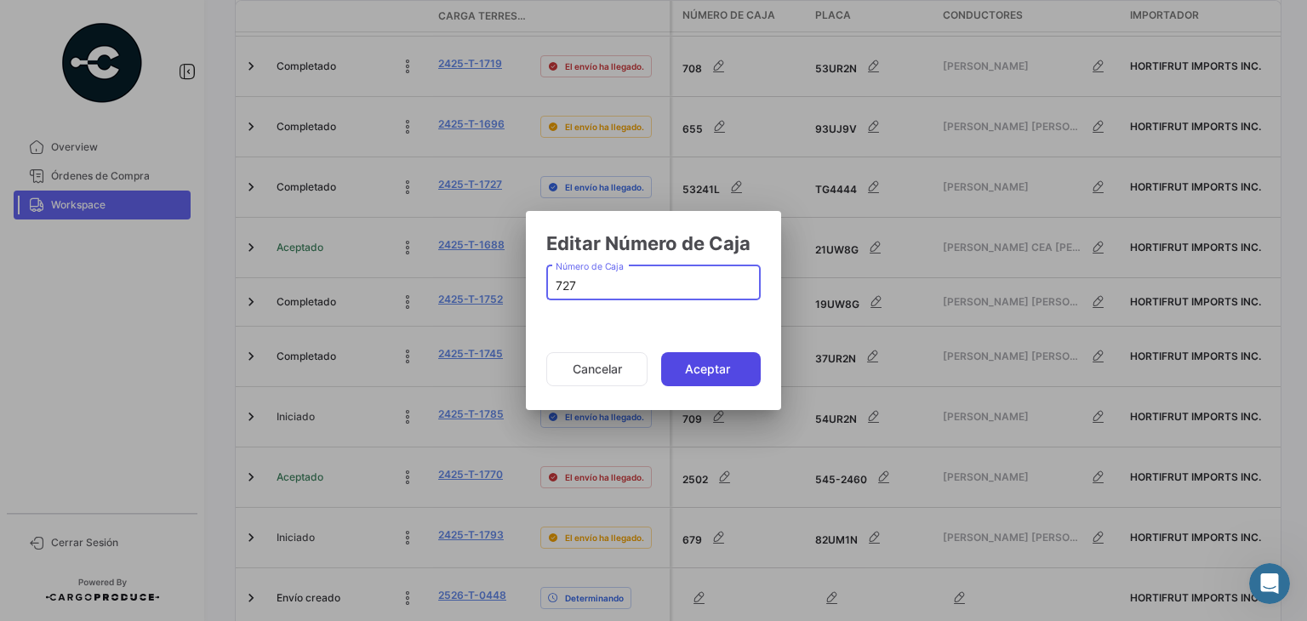
type input "727"
click at [723, 358] on button "Aceptar" at bounding box center [711, 369] width 100 height 34
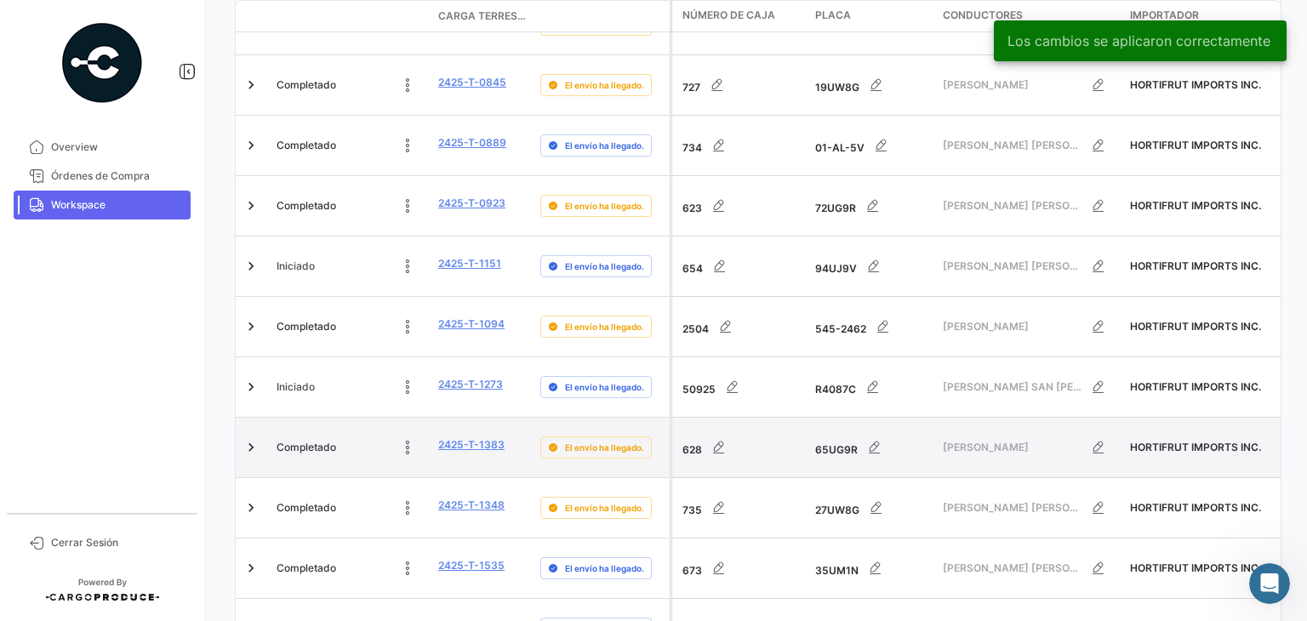
scroll to position [905, 0]
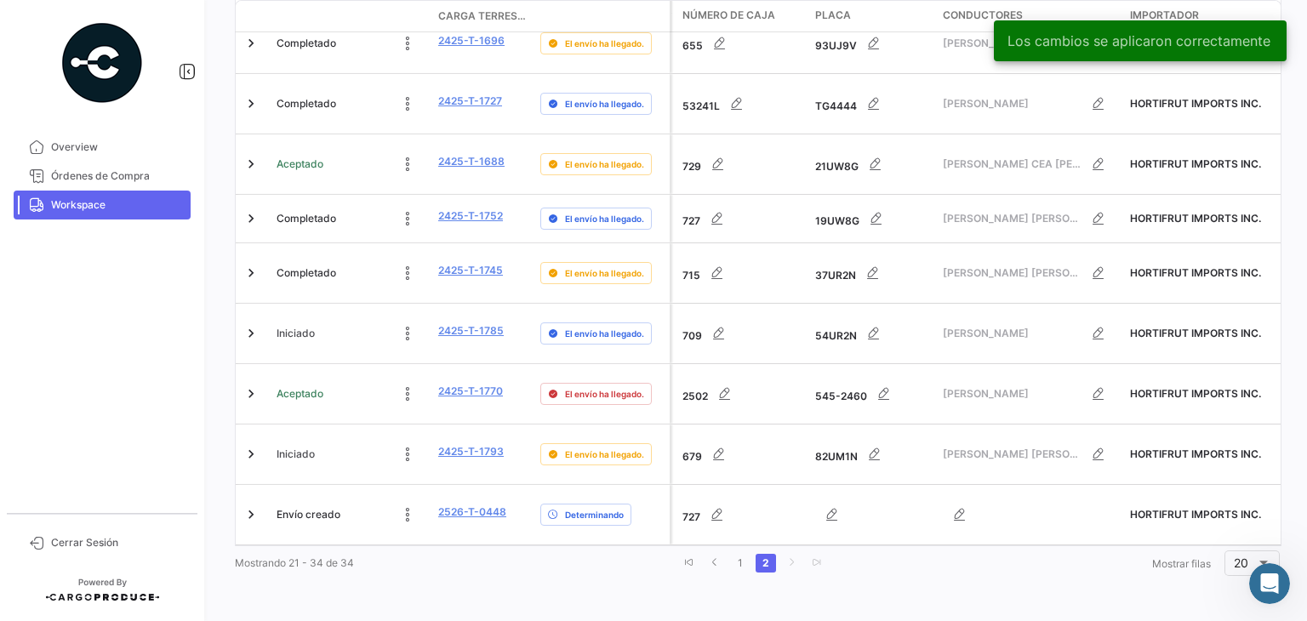
scroll to position [628, 0]
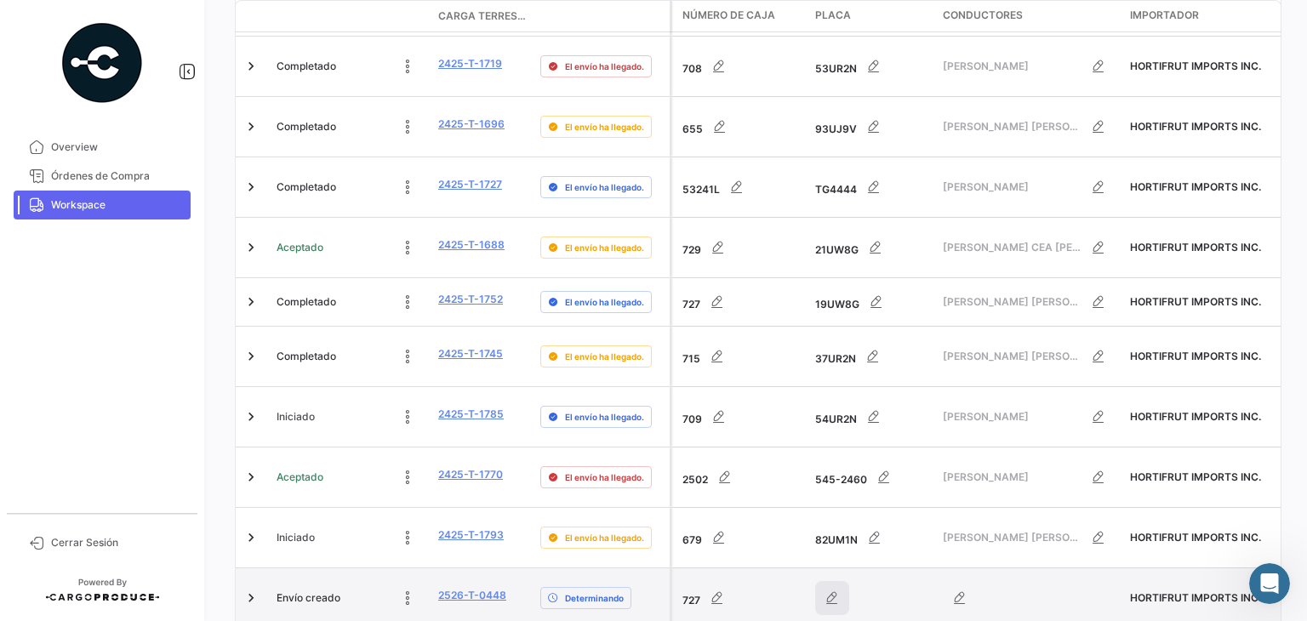
click at [837, 590] on icon "button" at bounding box center [831, 598] width 17 height 17
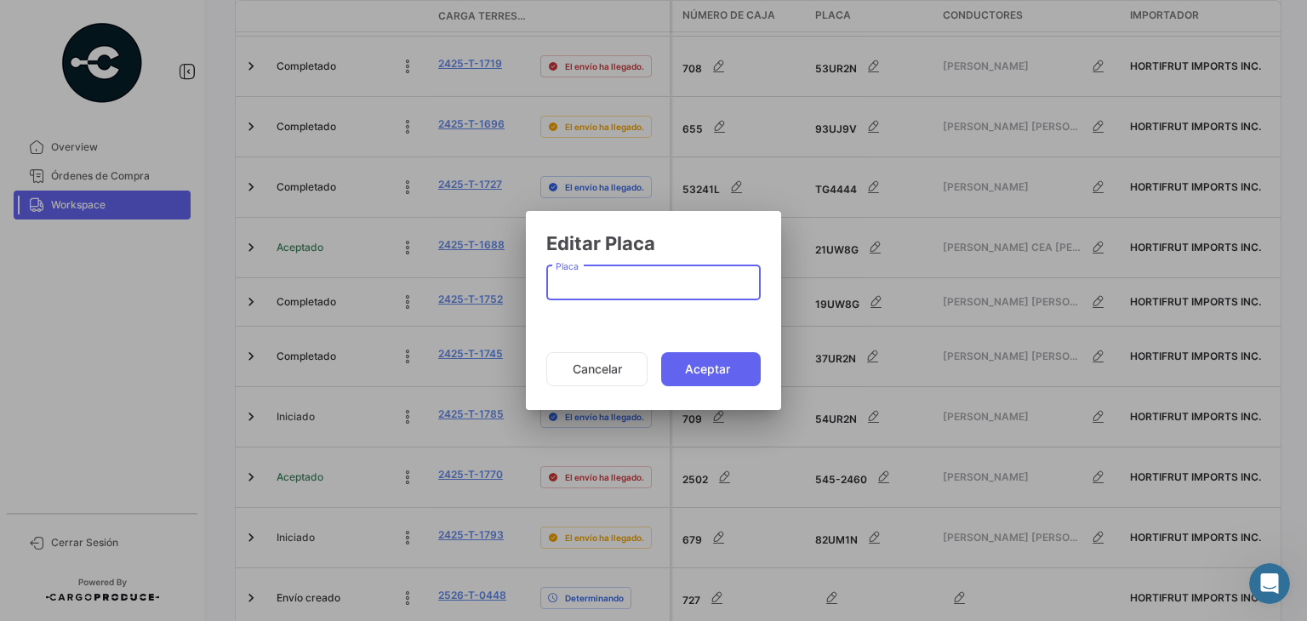
click at [569, 283] on input "Placa" at bounding box center [653, 286] width 197 height 14
paste input "19UW8G"
type input "19UW8G"
click at [694, 368] on button "Aceptar" at bounding box center [711, 369] width 100 height 34
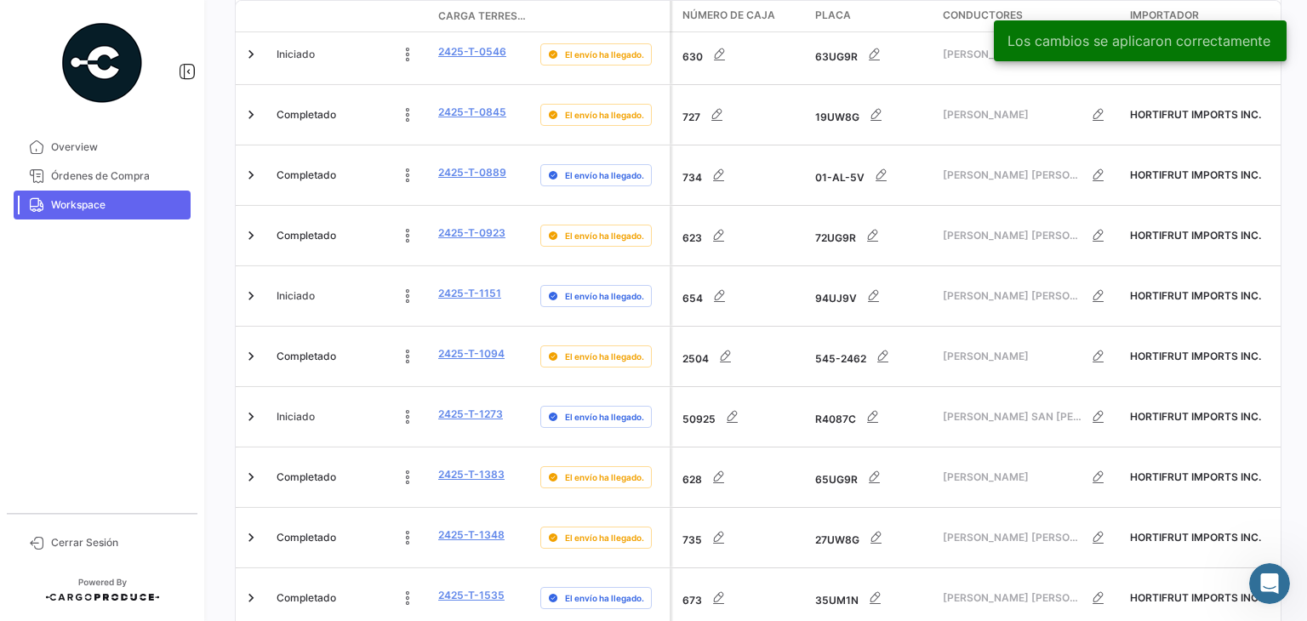
scroll to position [905, 0]
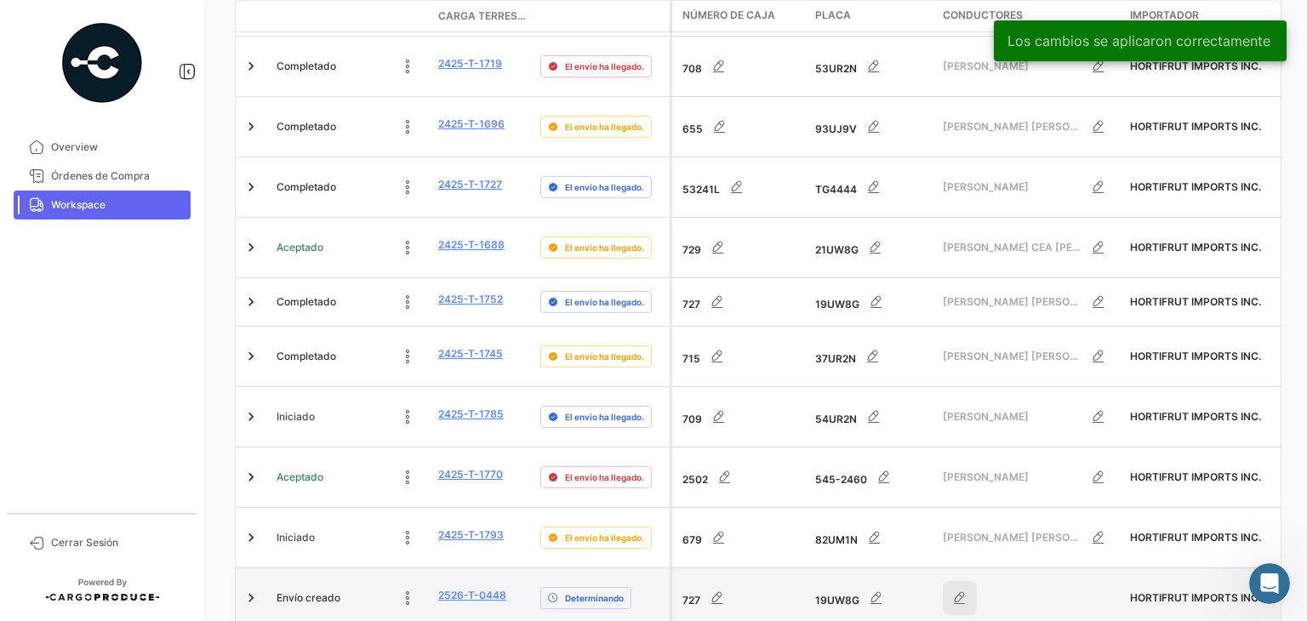
click at [966, 590] on icon "button" at bounding box center [959, 598] width 17 height 17
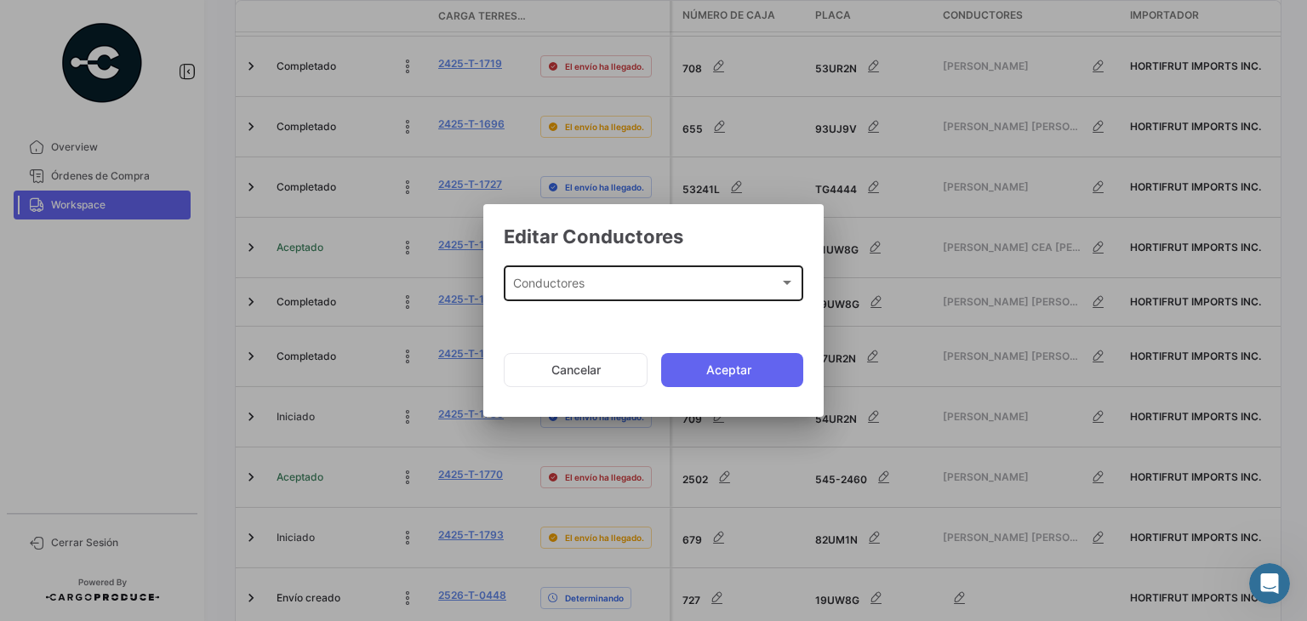
click at [795, 288] on div "Conductores Conductores" at bounding box center [653, 281] width 299 height 39
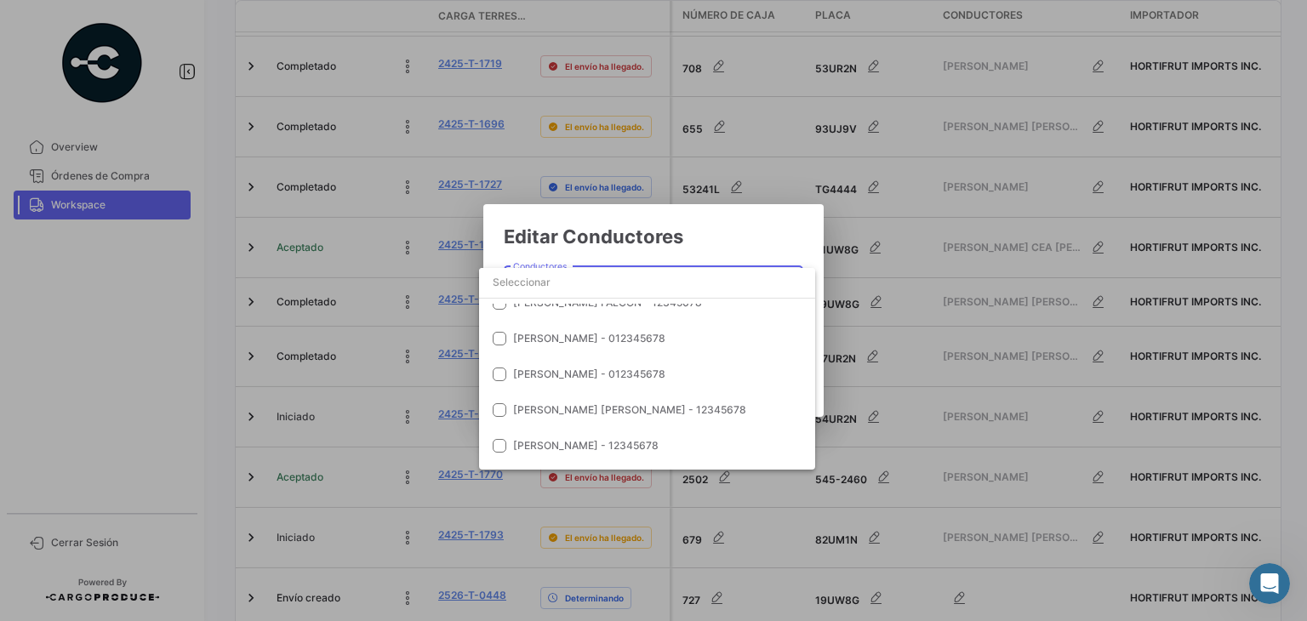
scroll to position [6748, 0]
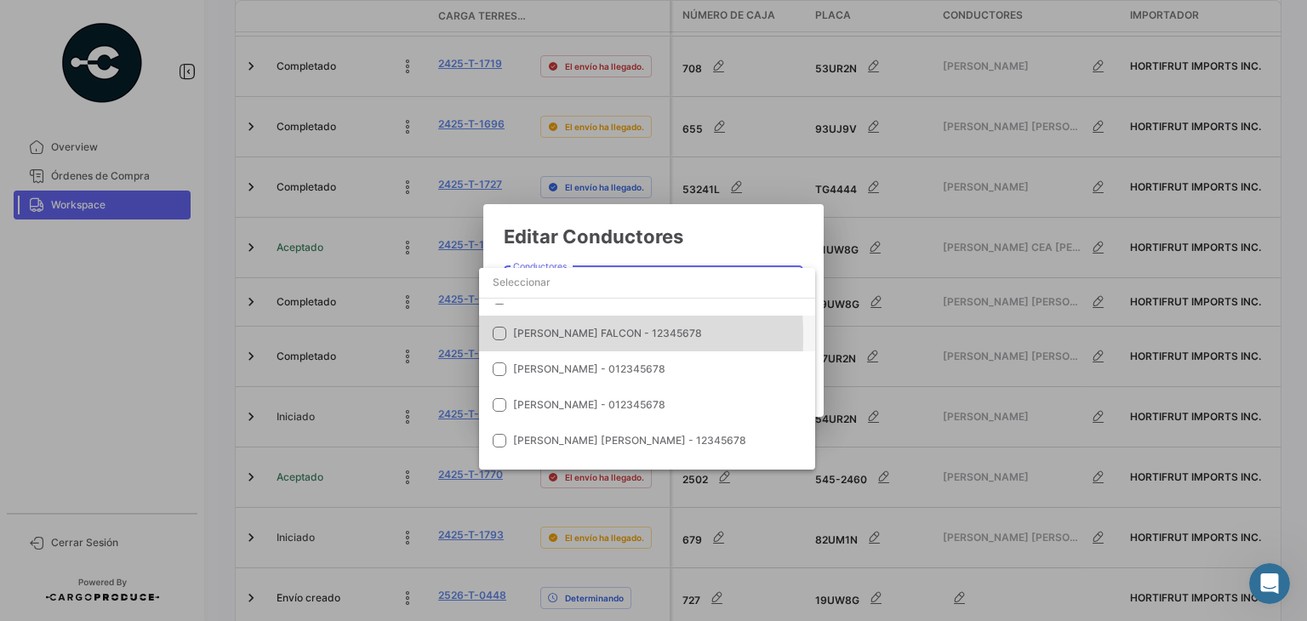
click at [497, 336] on mat-pseudo-checkbox at bounding box center [500, 334] width 14 height 14
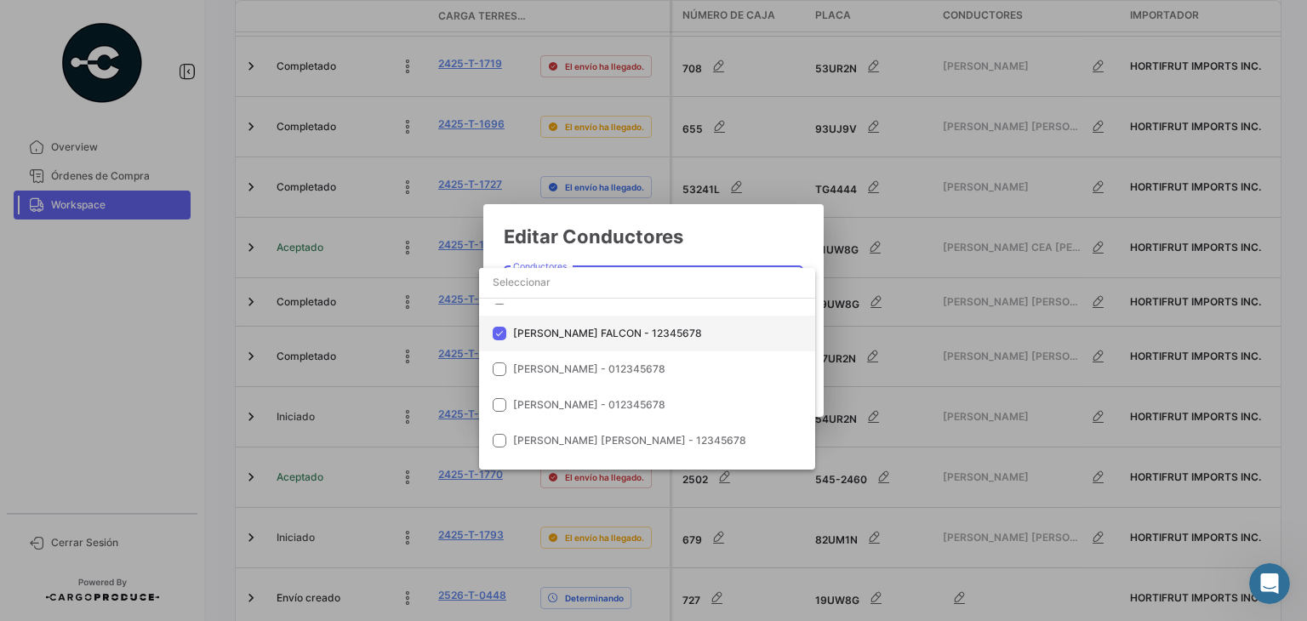
click at [702, 334] on span "[PERSON_NAME] FALCON - 12345678" at bounding box center [632, 333] width 238 height 15
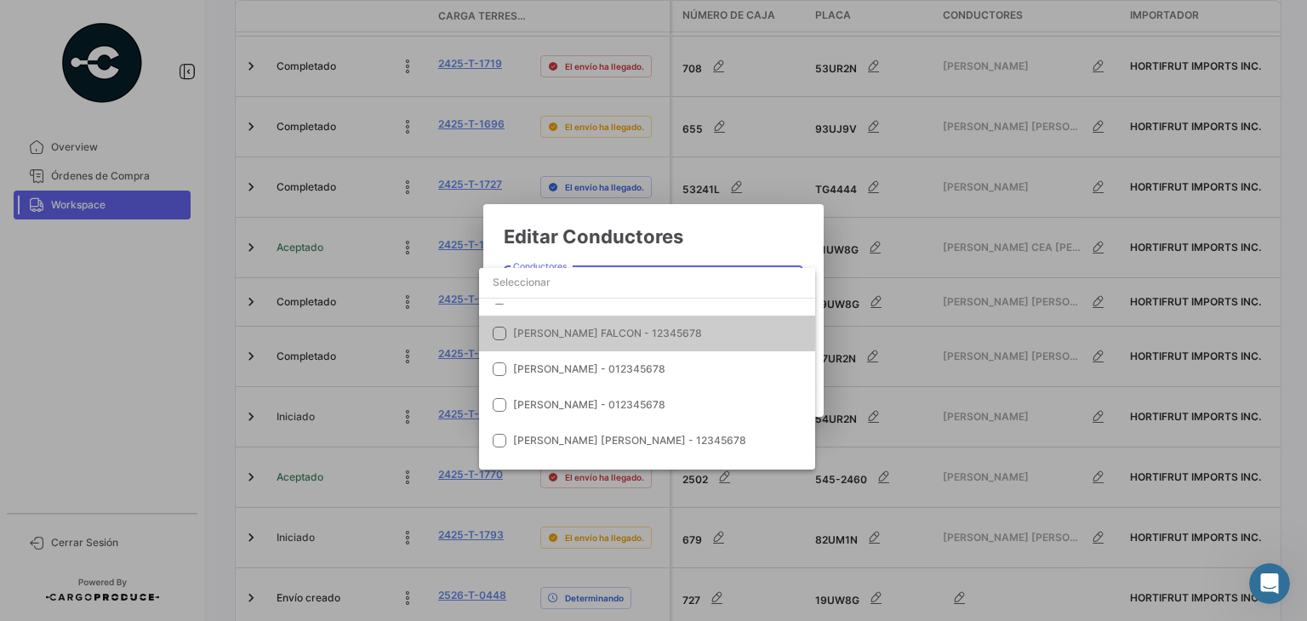
click at [702, 334] on span "[PERSON_NAME] FALCON - 12345678" at bounding box center [632, 333] width 238 height 15
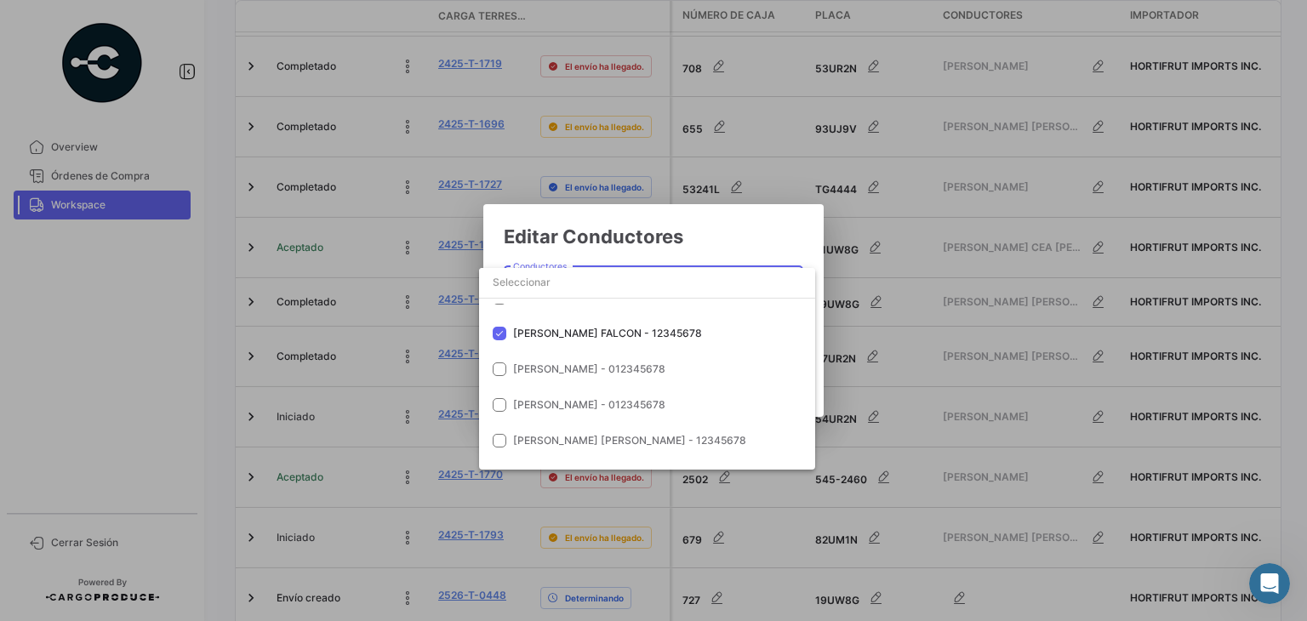
click at [776, 224] on div at bounding box center [653, 310] width 1307 height 621
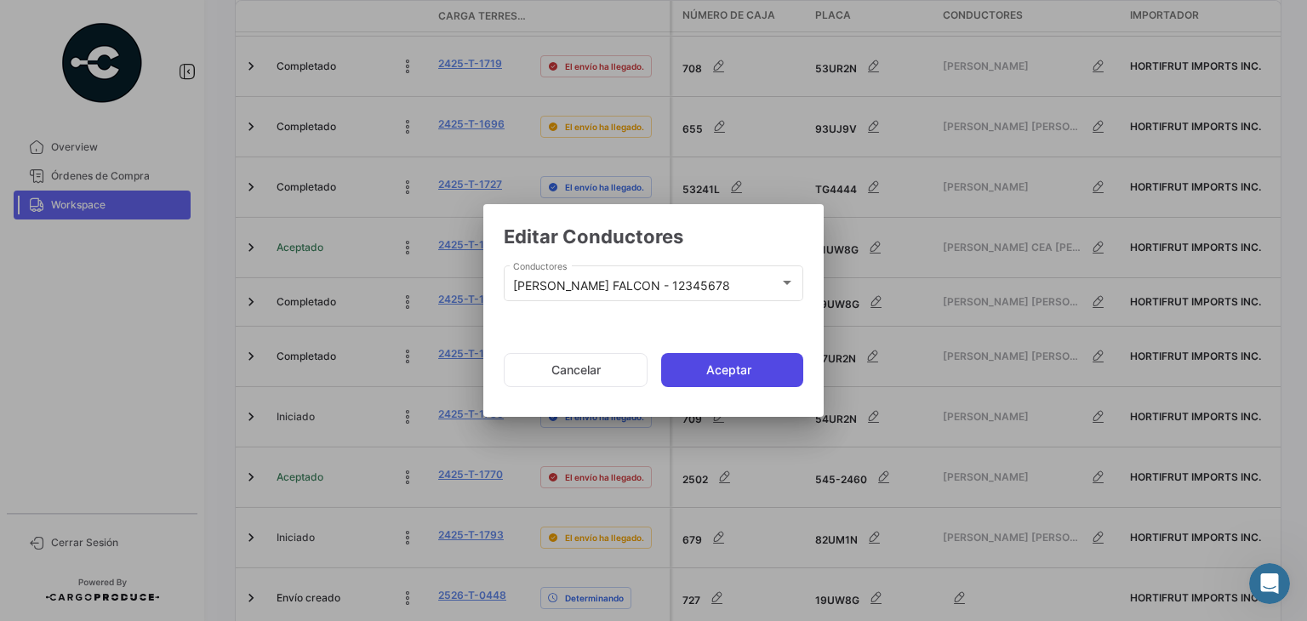
click at [765, 369] on button "Aceptar" at bounding box center [732, 370] width 142 height 34
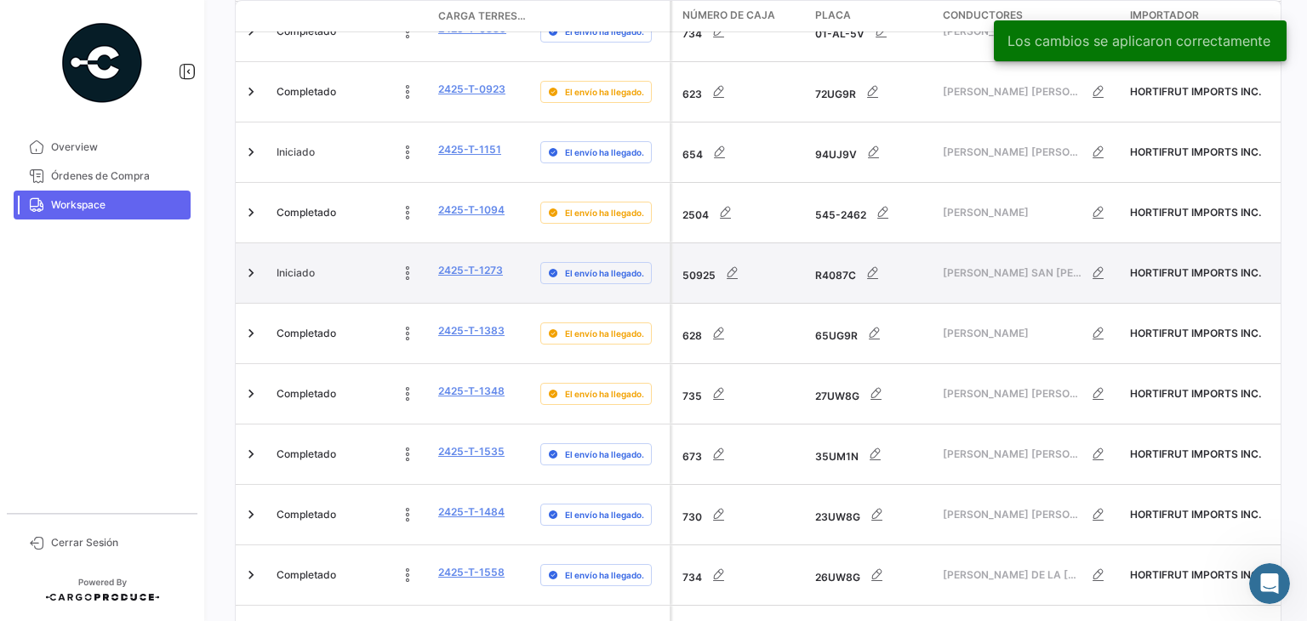
scroll to position [905, 0]
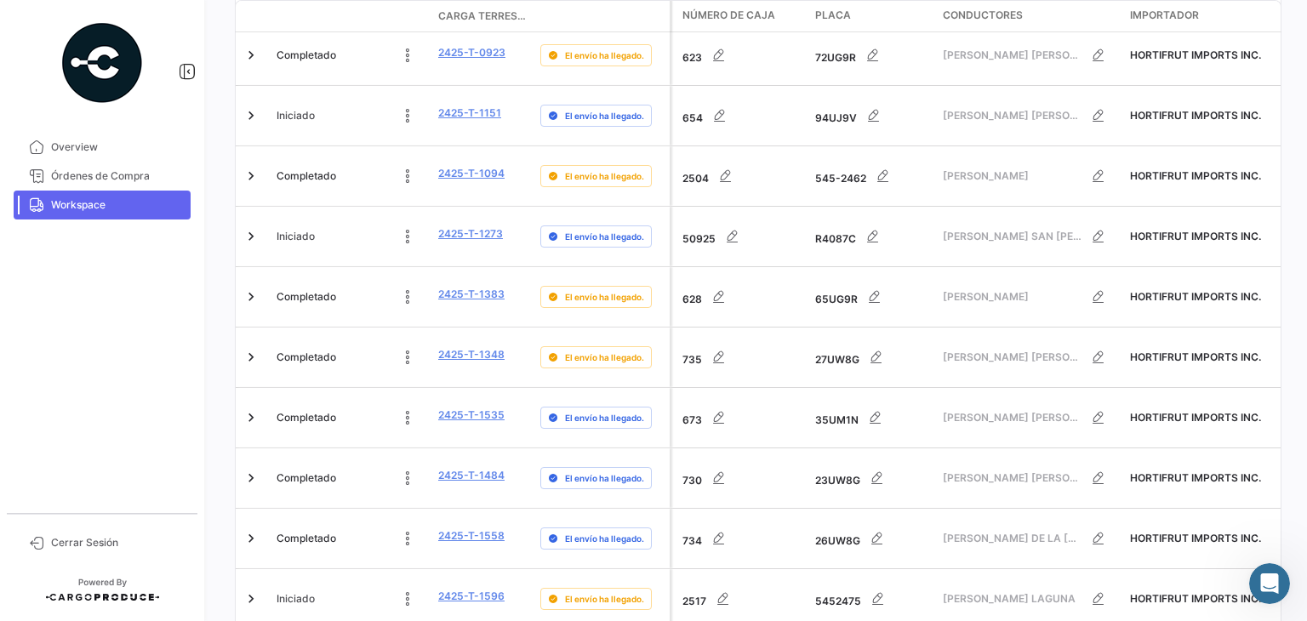
scroll to position [628, 0]
